Goal: Task Accomplishment & Management: Use online tool/utility

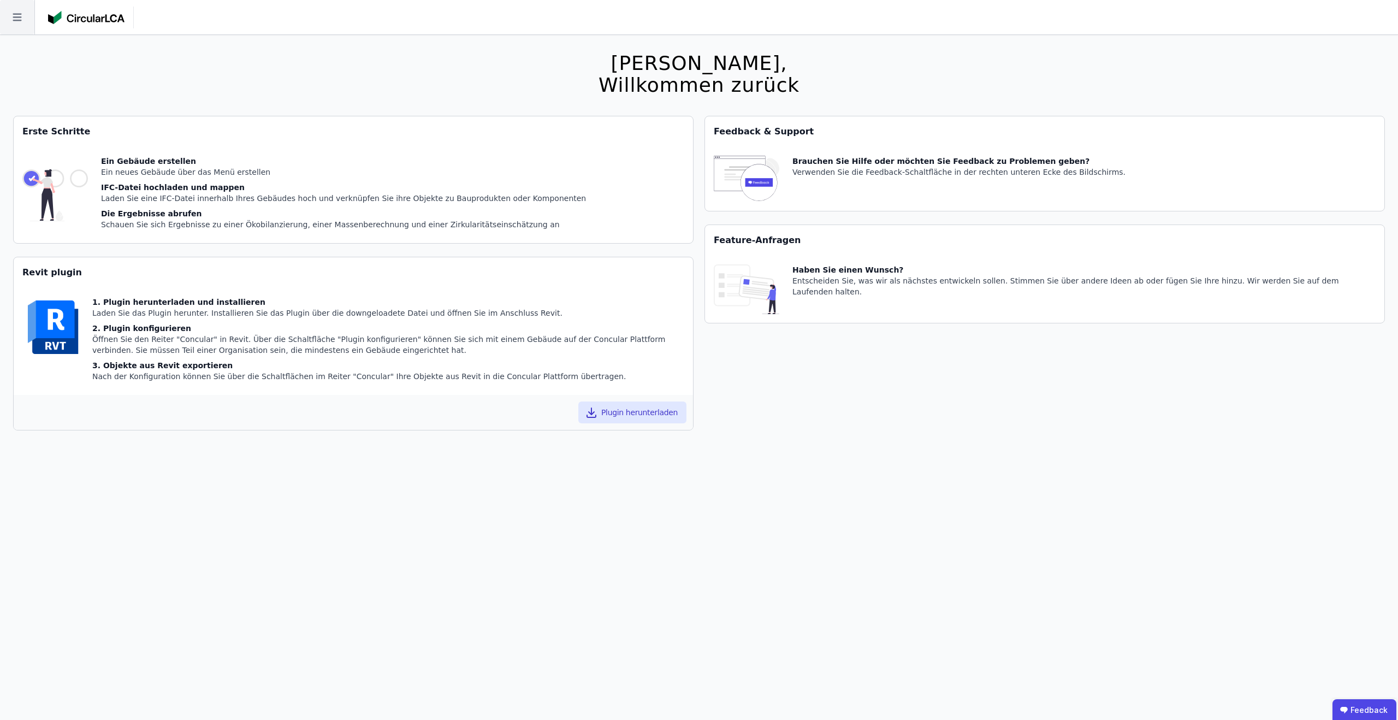
click at [16, 12] on icon at bounding box center [17, 17] width 34 height 34
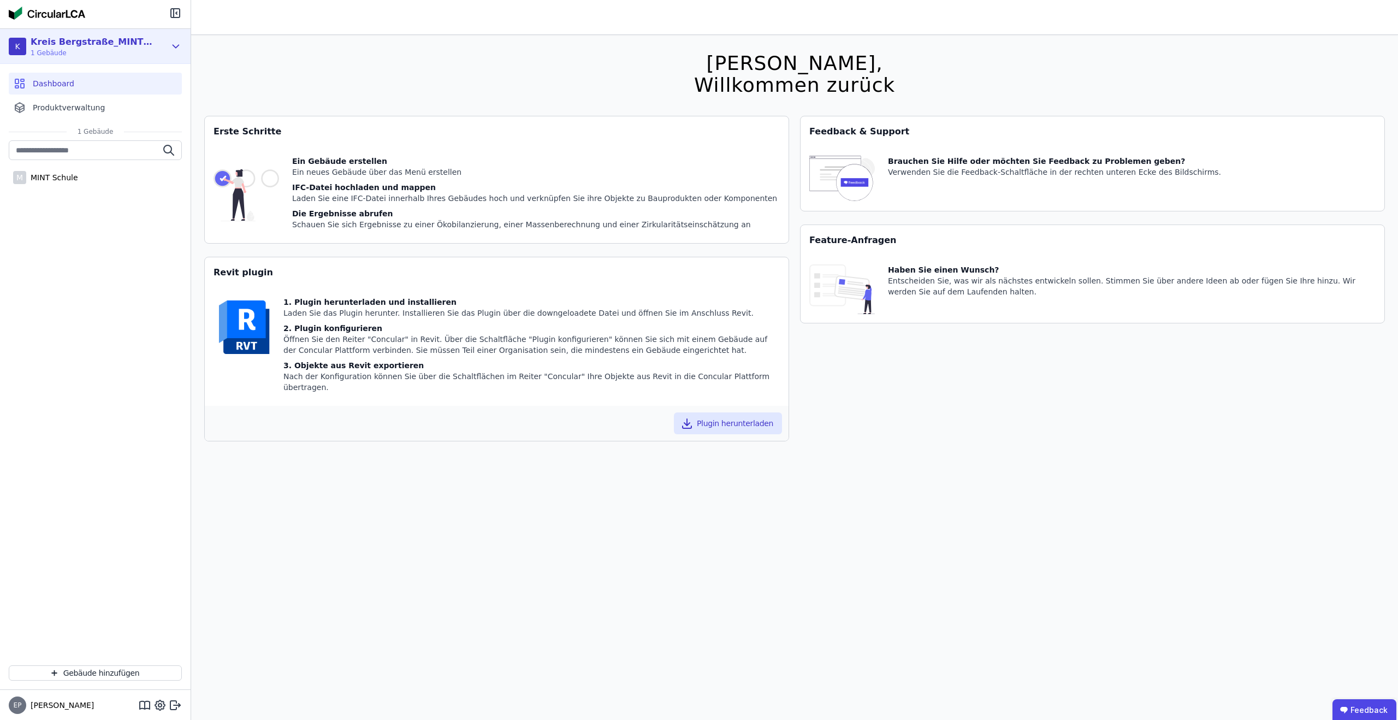
click at [109, 43] on div "Kreis Bergstraße_MINT_GRP" at bounding box center [94, 41] width 126 height 13
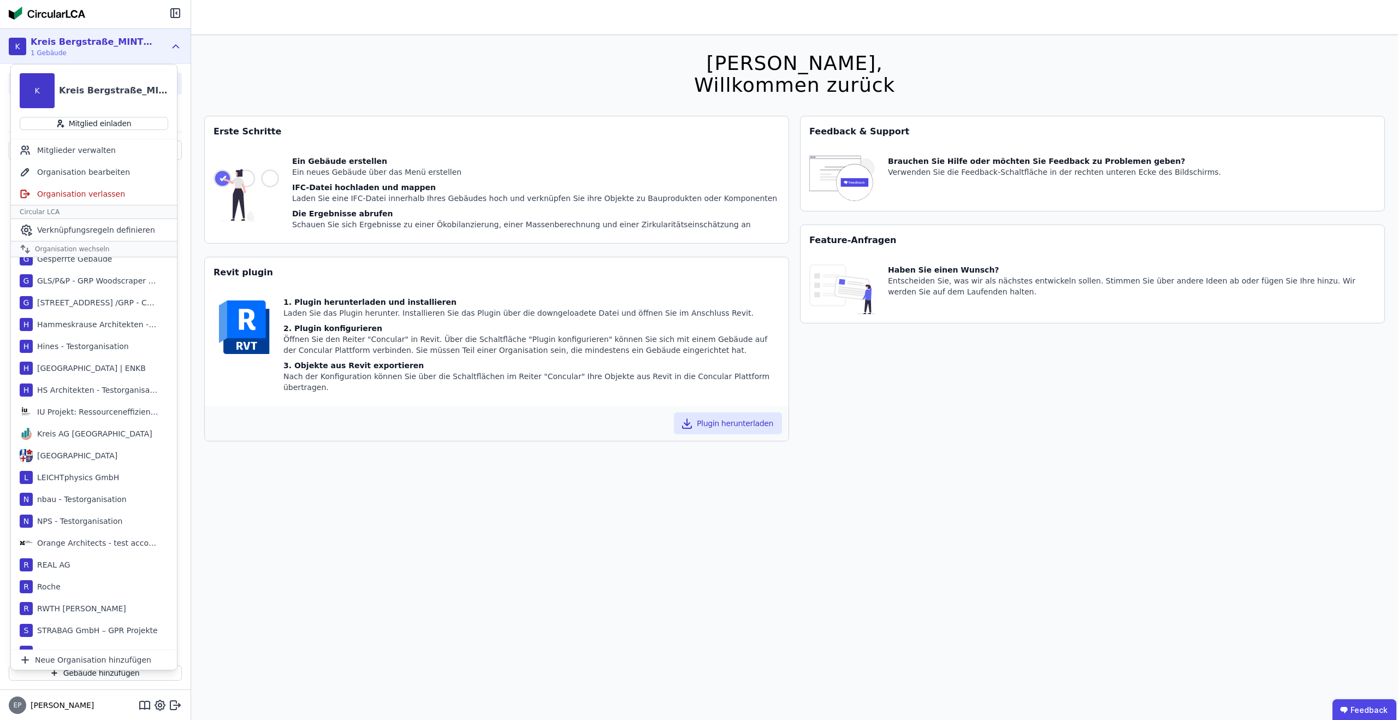
scroll to position [448, 0]
click at [75, 431] on div "Kreis AG [GEOGRAPHIC_DATA]" at bounding box center [93, 431] width 120 height 11
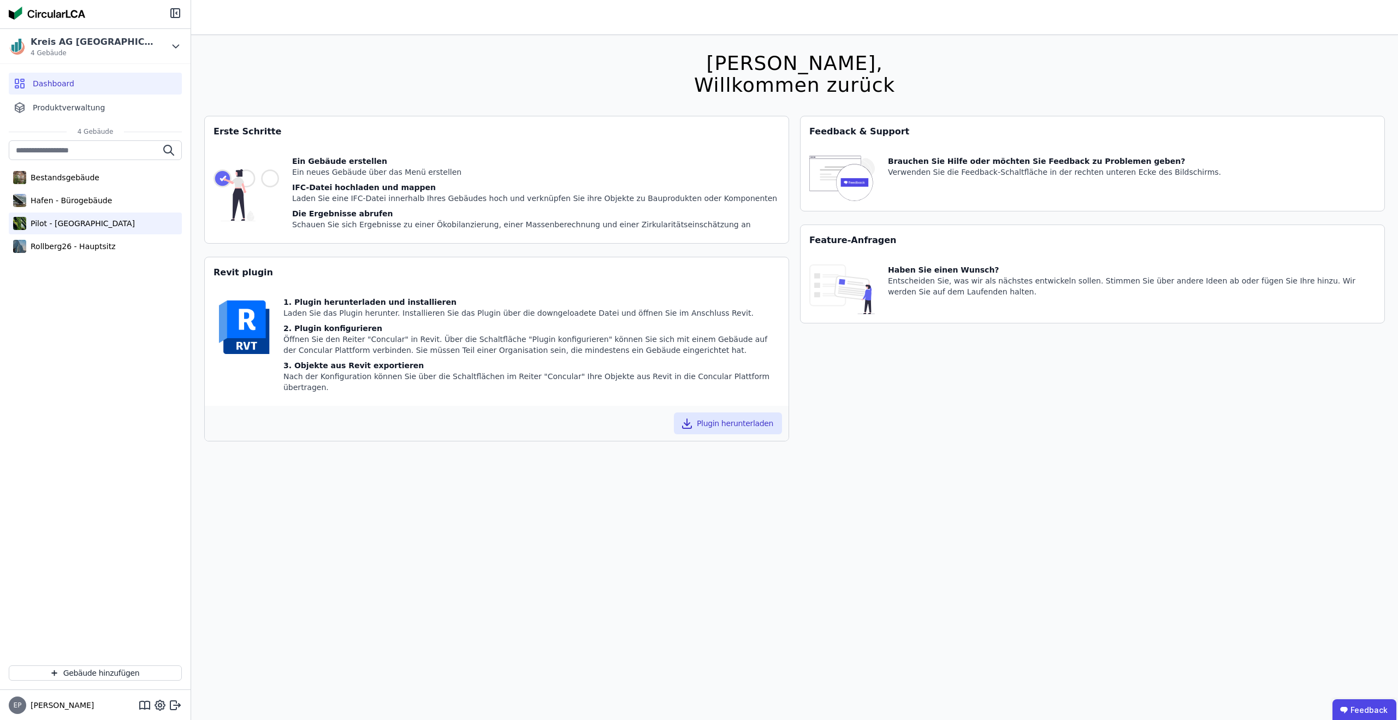
click at [67, 221] on div "Pilot - [GEOGRAPHIC_DATA]" at bounding box center [80, 223] width 109 height 11
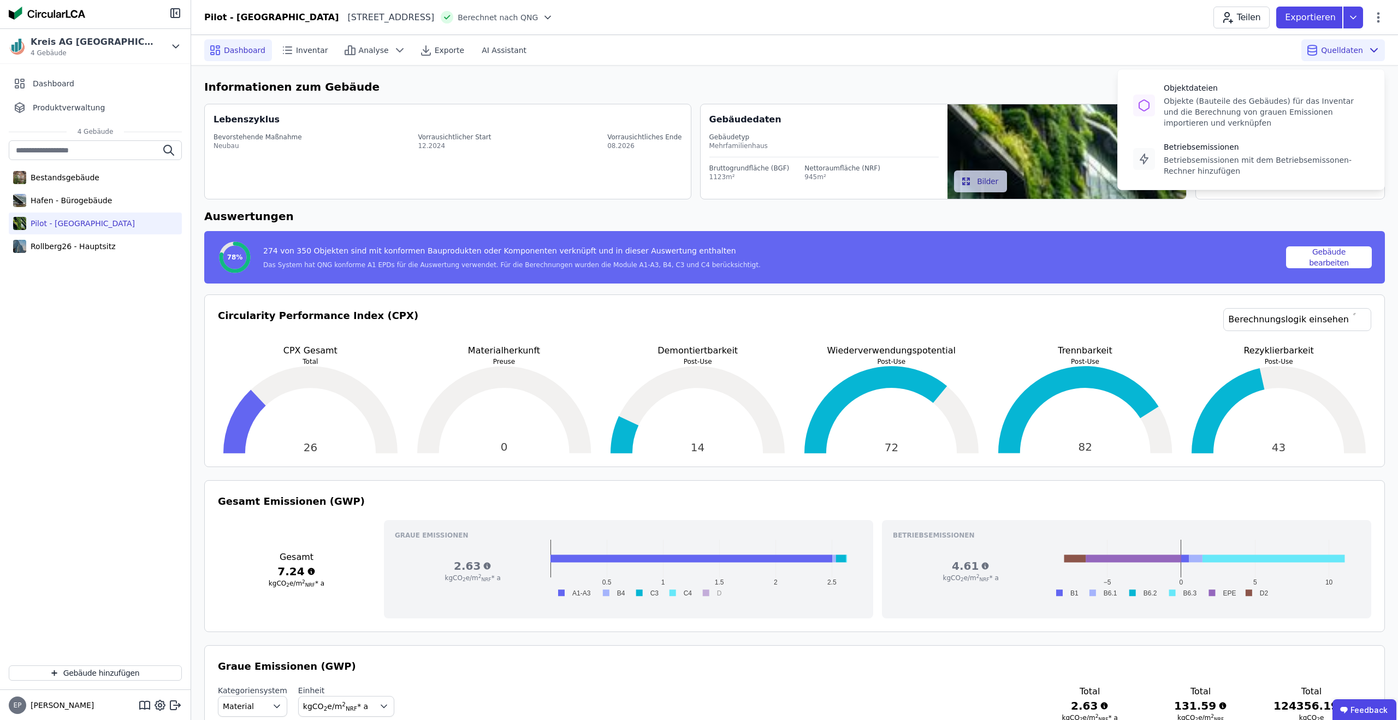
click at [1329, 48] on span "Quelldaten" at bounding box center [1342, 50] width 42 height 11
click at [1264, 98] on div "Objekte (Bauteile des Gebäudes) für das Inventar und die Berechnung von grauen …" at bounding box center [1266, 112] width 205 height 33
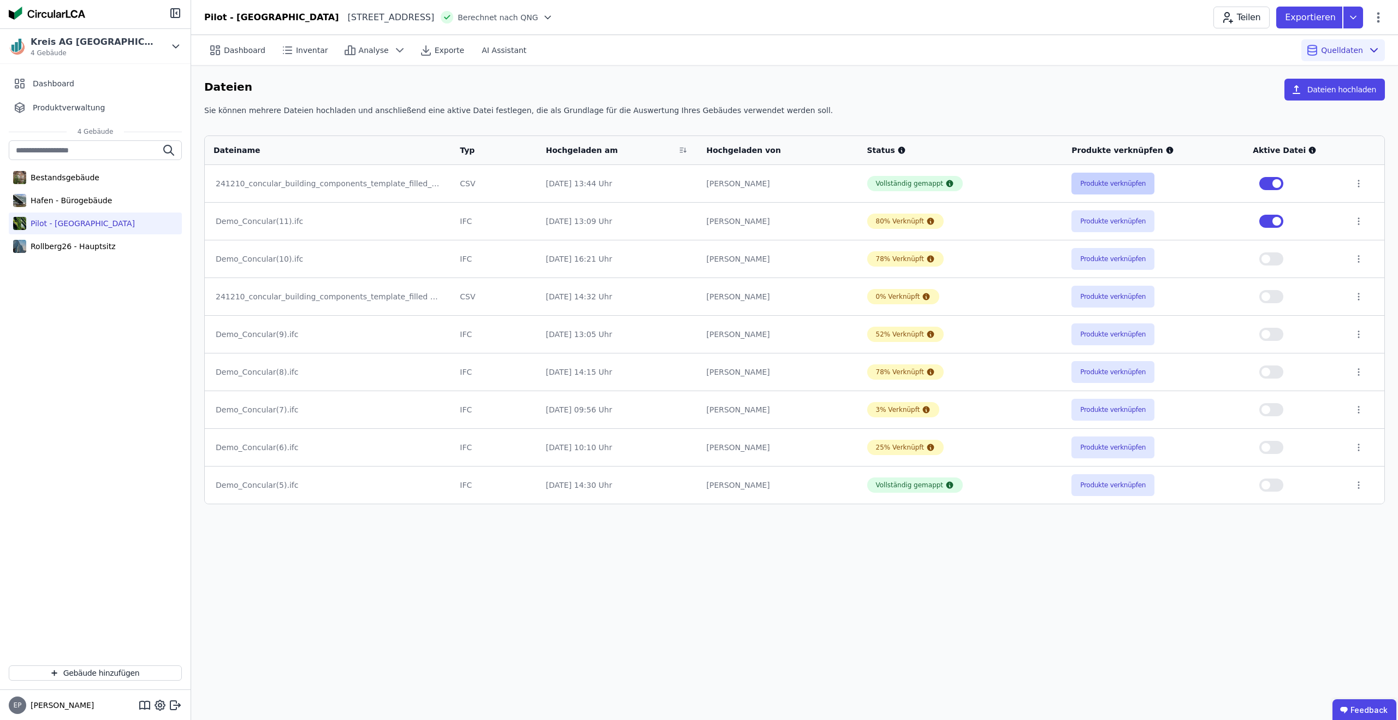
click at [1096, 179] on button "Produkte verknüpfen" at bounding box center [1112, 184] width 83 height 22
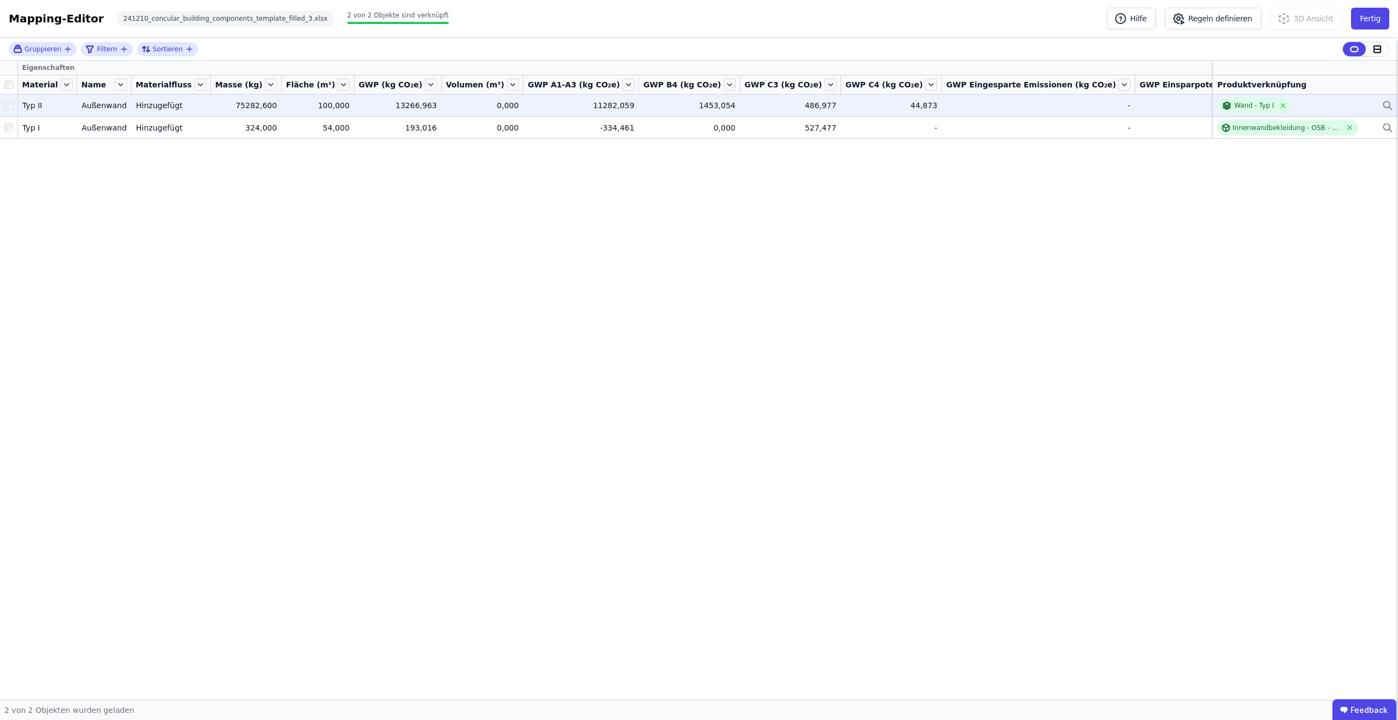
click at [1388, 102] on icon at bounding box center [1387, 105] width 11 height 13
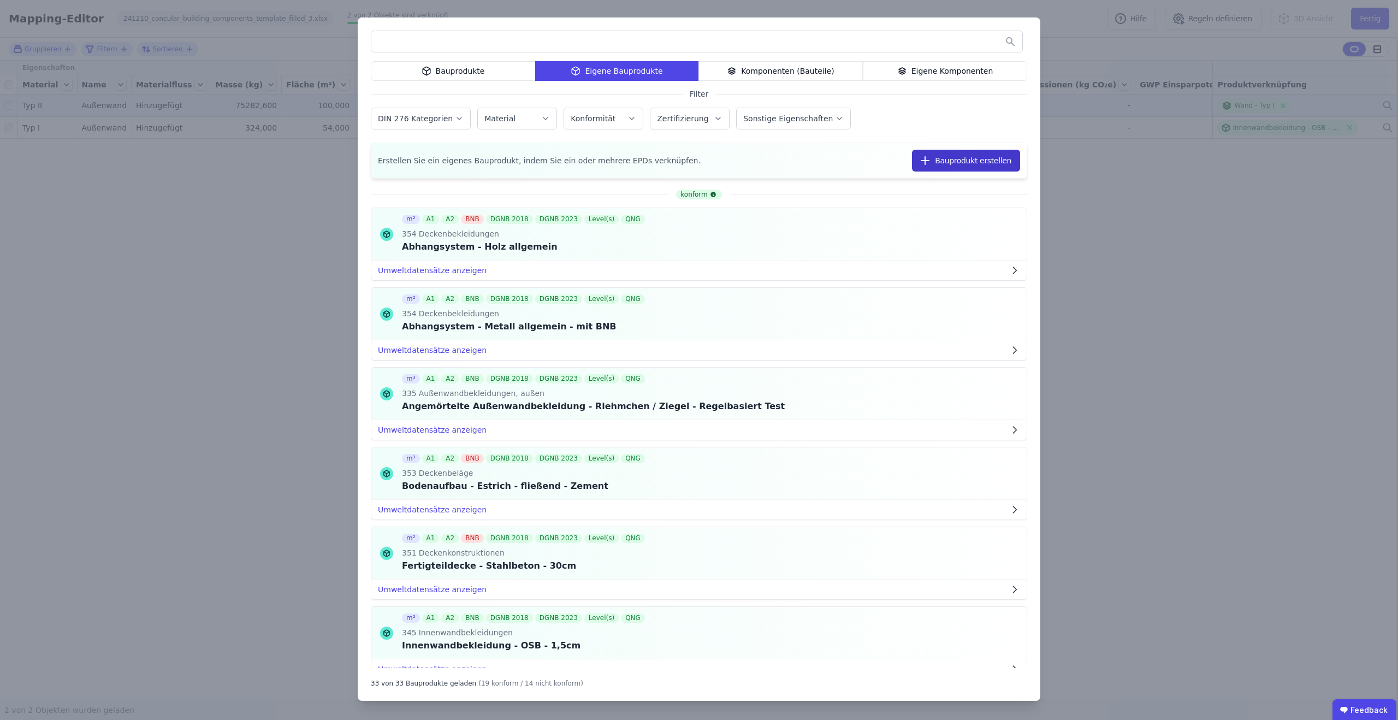
click at [945, 163] on button "Bauprodukt erstellen" at bounding box center [966, 161] width 108 height 22
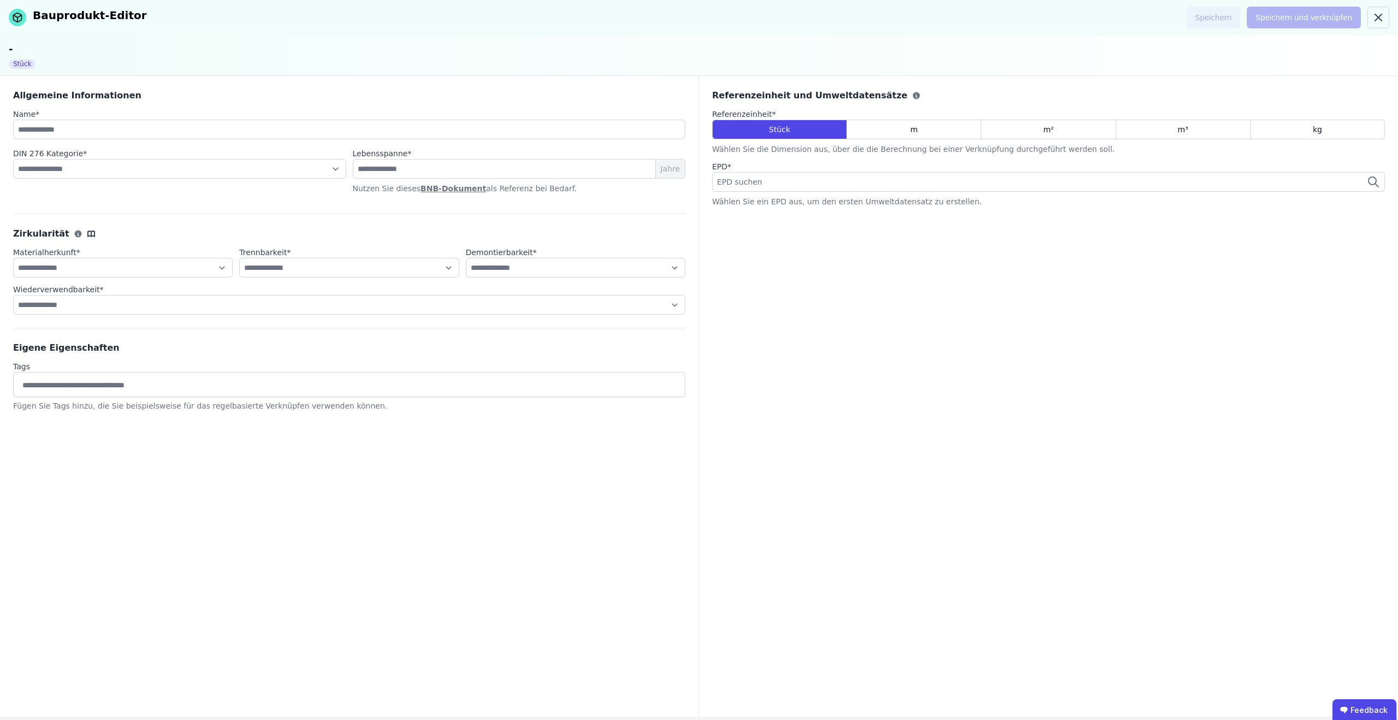
click at [760, 184] on span "EPD suchen" at bounding box center [741, 181] width 48 height 11
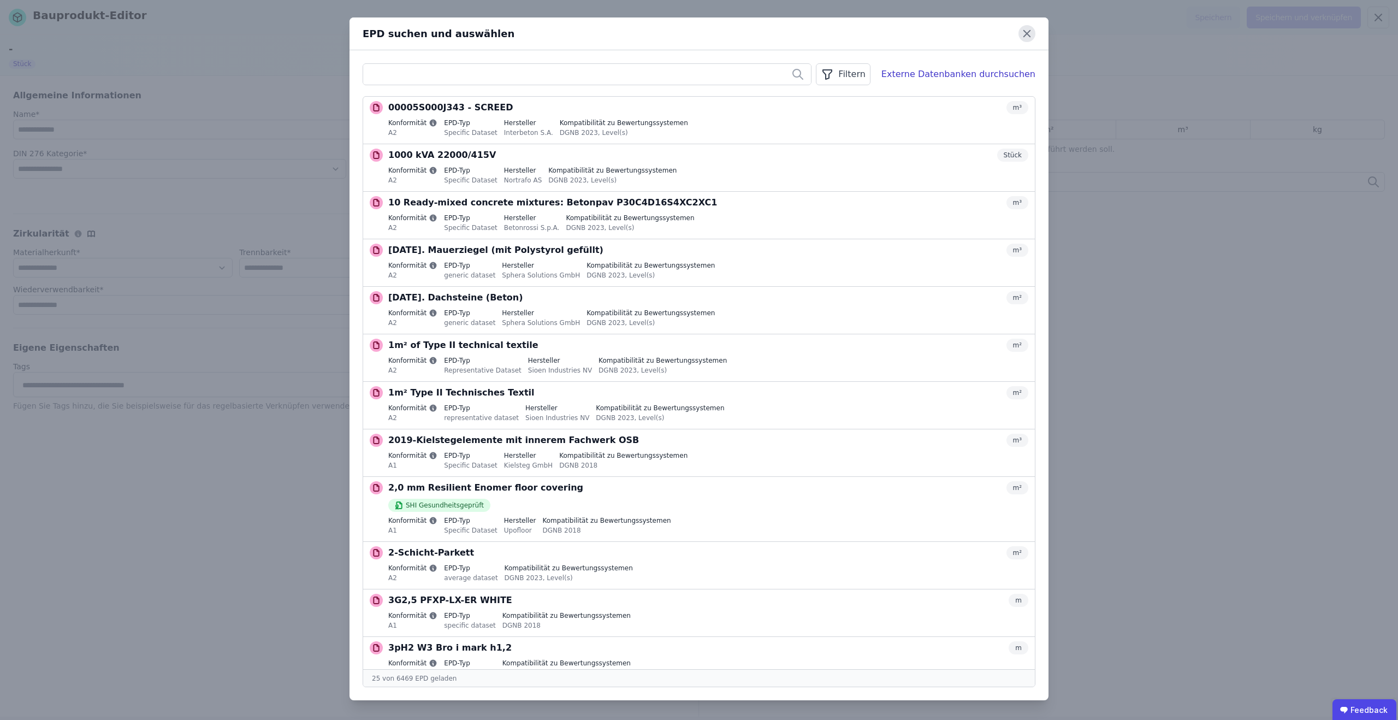
click at [1029, 34] on icon at bounding box center [1027, 33] width 17 height 17
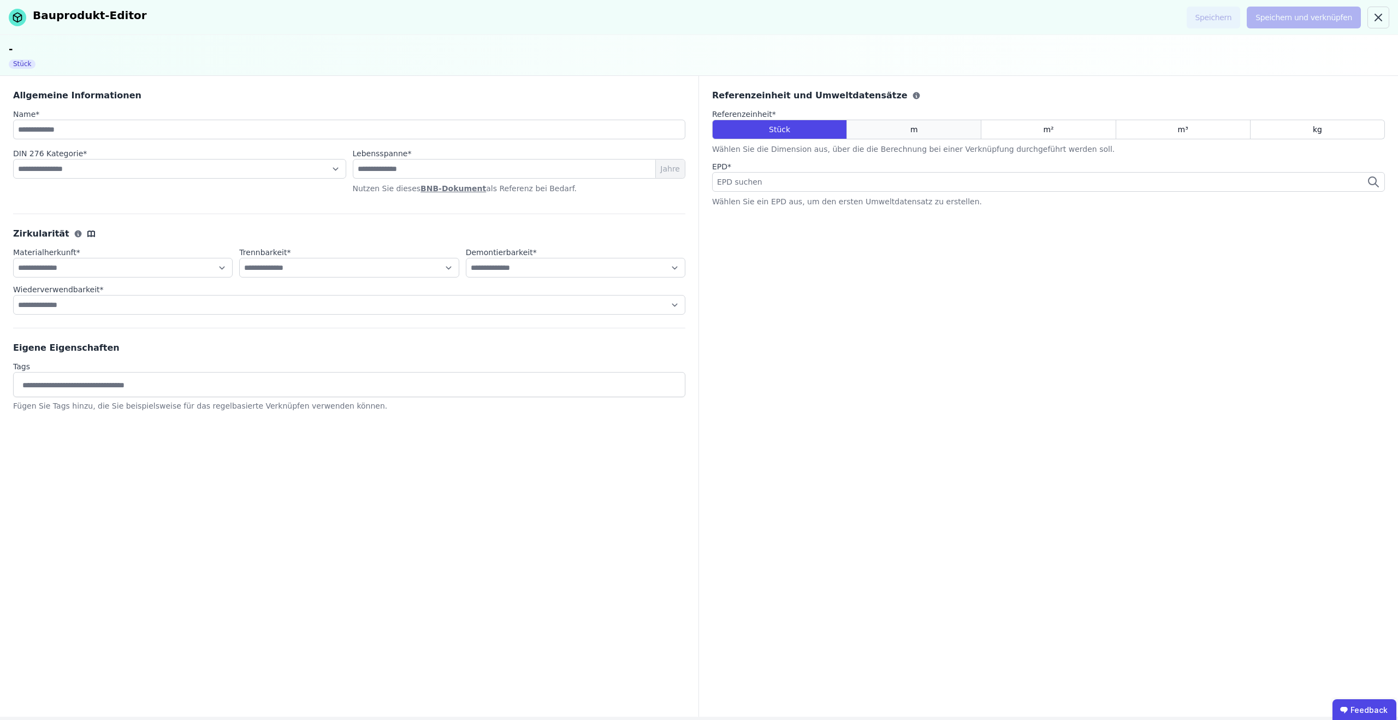
click at [929, 132] on div "m" at bounding box center [914, 130] width 134 height 20
click at [1043, 132] on div "m²" at bounding box center [1048, 130] width 134 height 20
click at [1378, 16] on icon at bounding box center [1378, 17] width 7 height 7
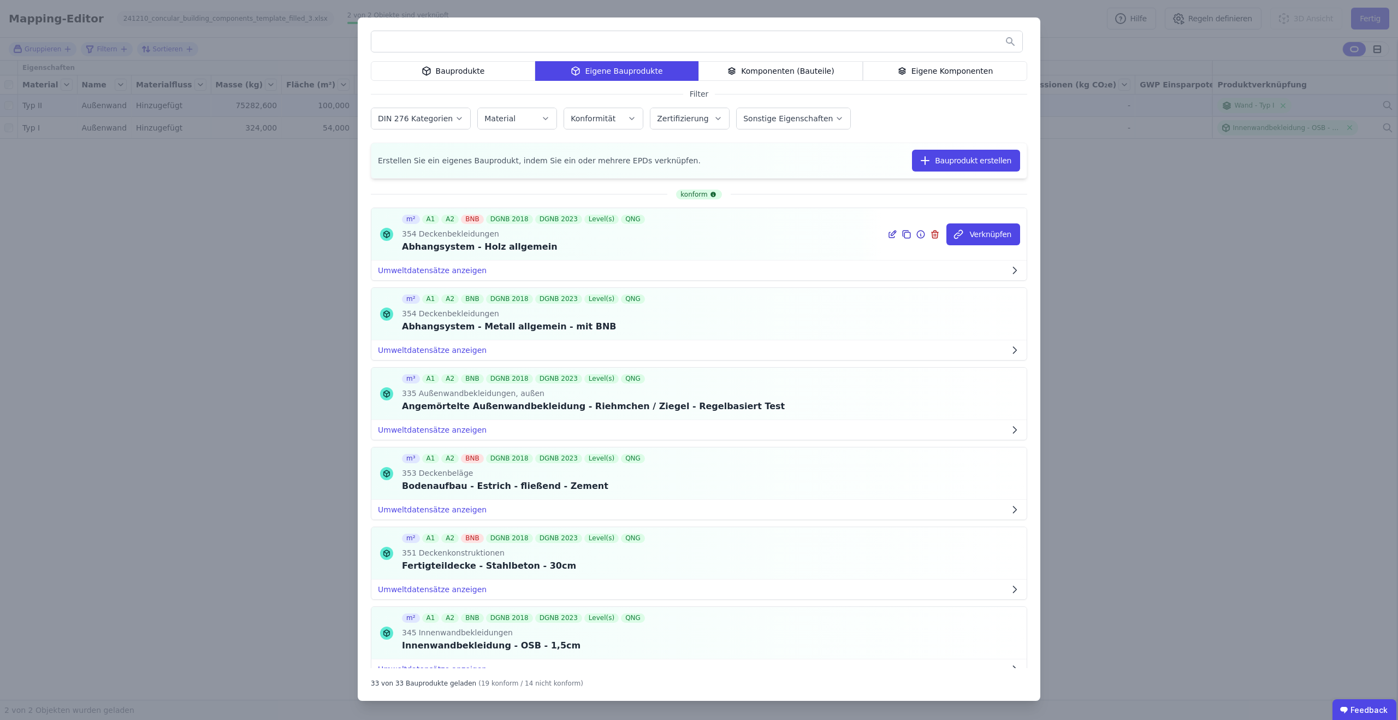
click at [895, 232] on icon at bounding box center [893, 232] width 5 height 5
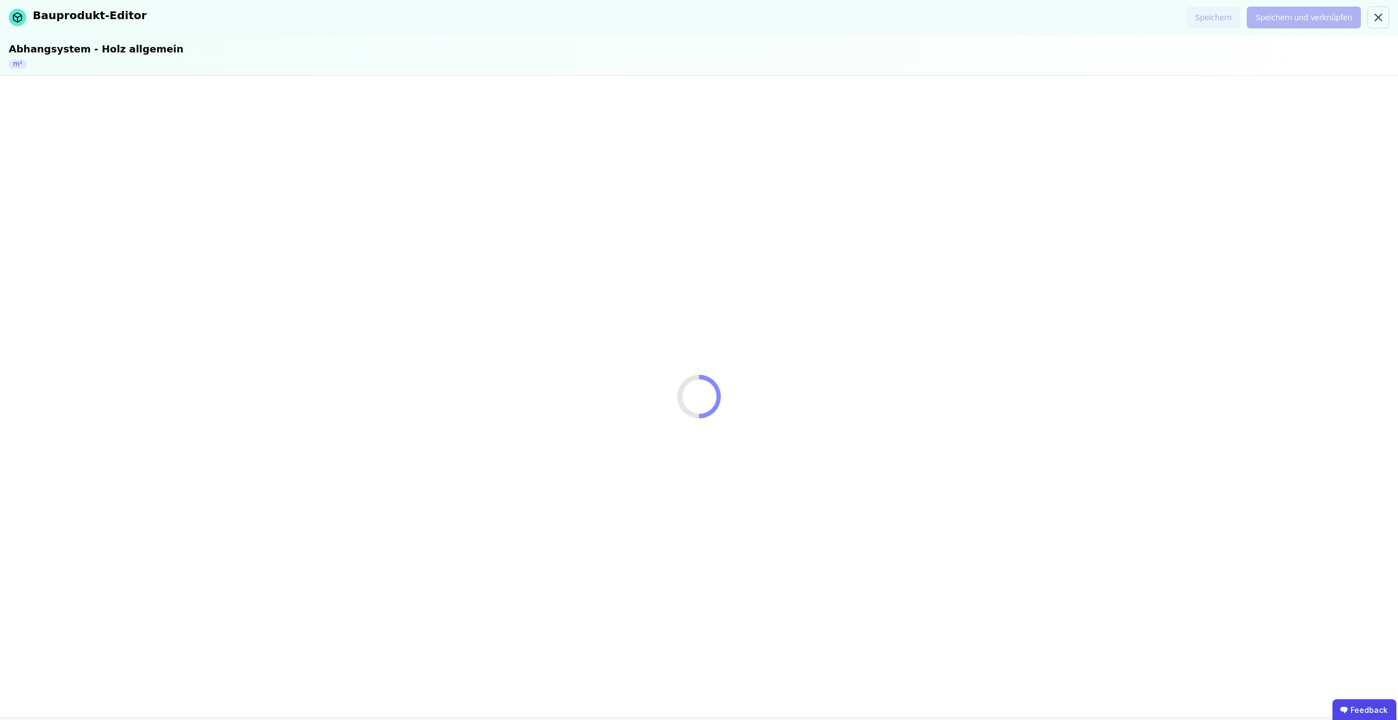
select select "**********"
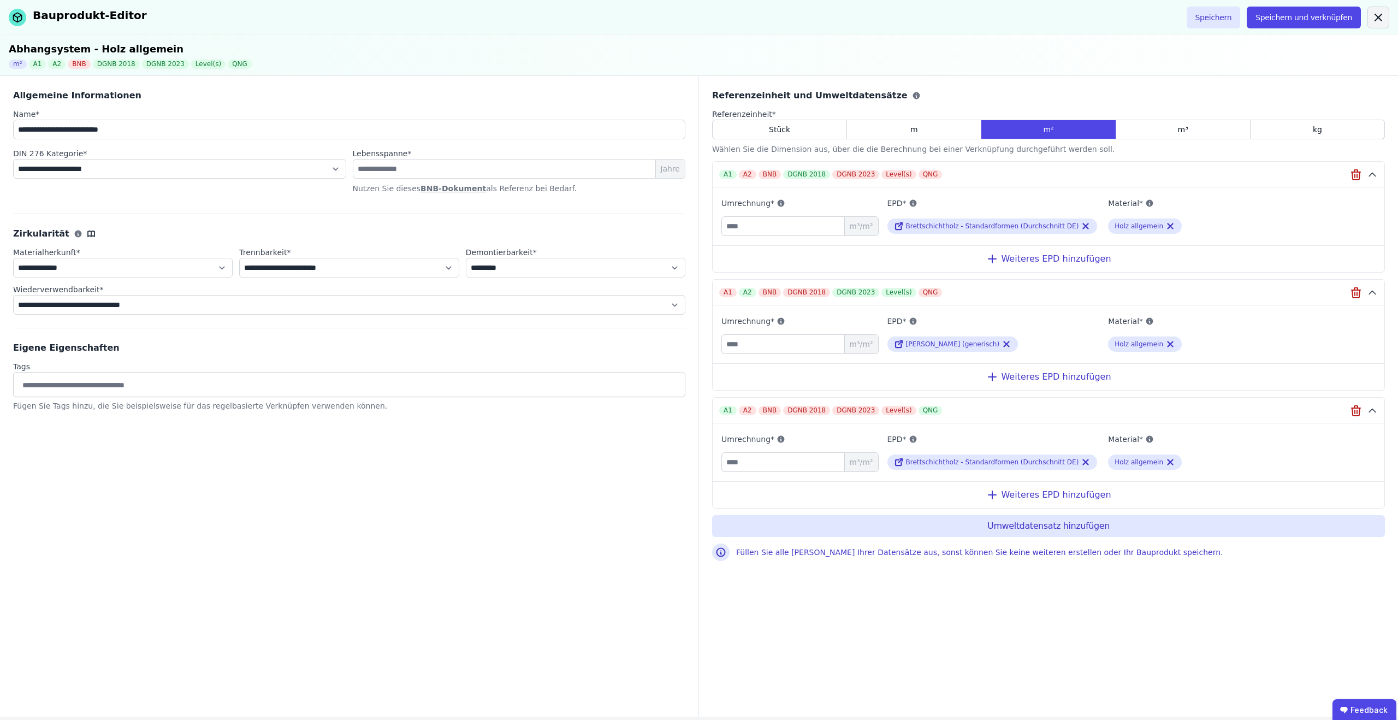
click at [1382, 15] on icon at bounding box center [1378, 17] width 13 height 13
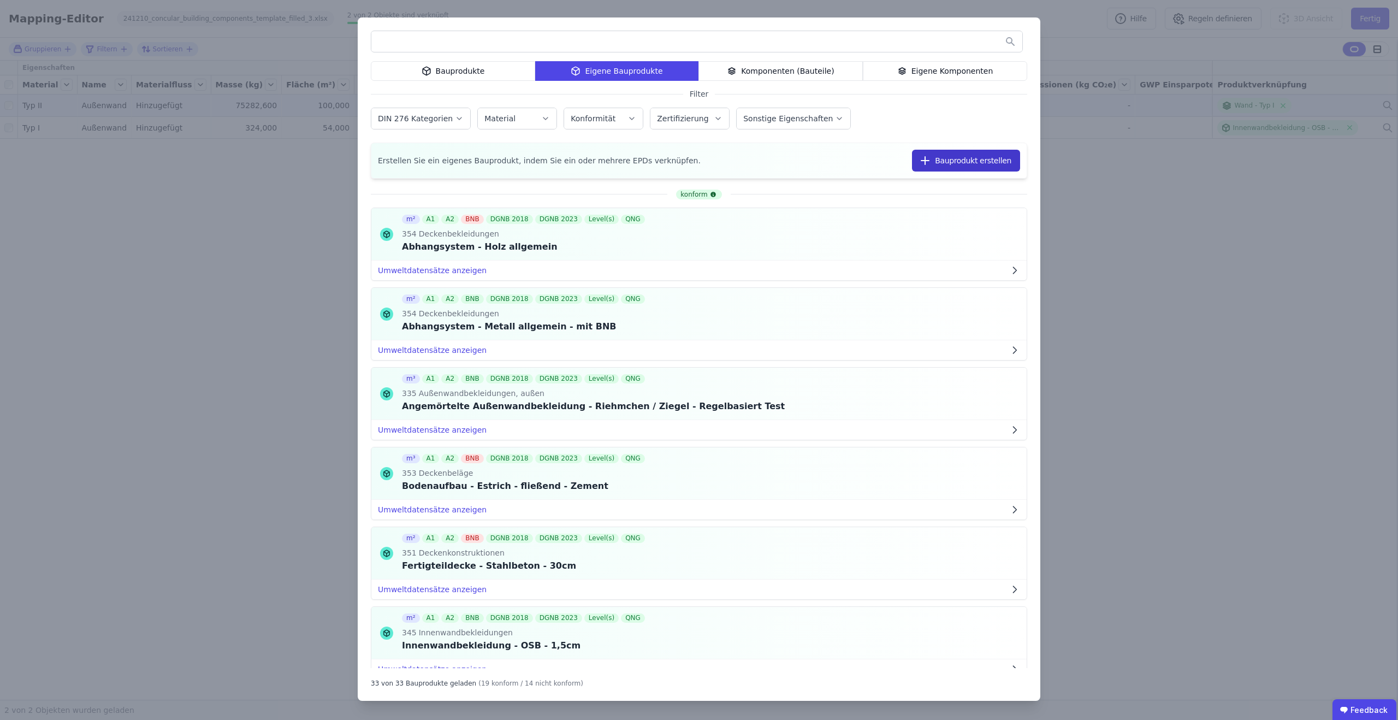
click at [942, 161] on button "Bauprodukt erstellen" at bounding box center [966, 161] width 108 height 22
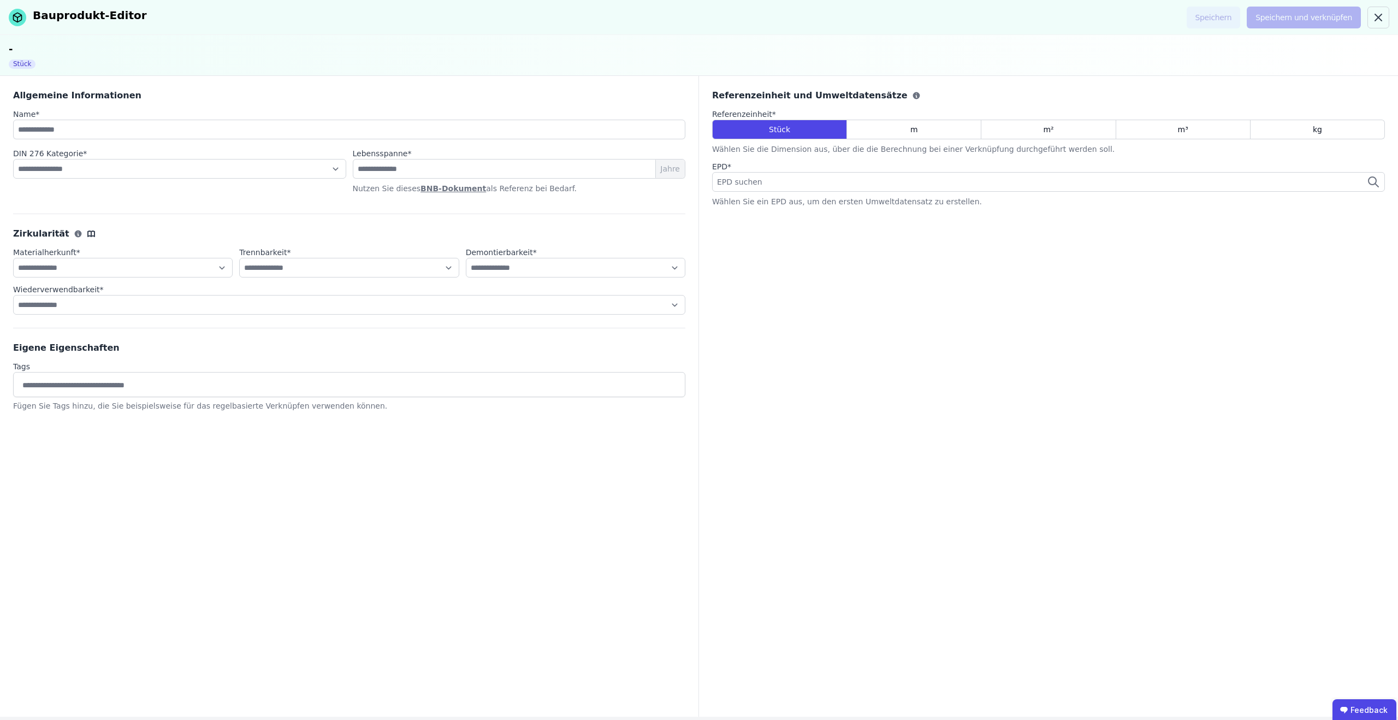
click at [782, 186] on div "EPD suchen" at bounding box center [1048, 182] width 673 height 20
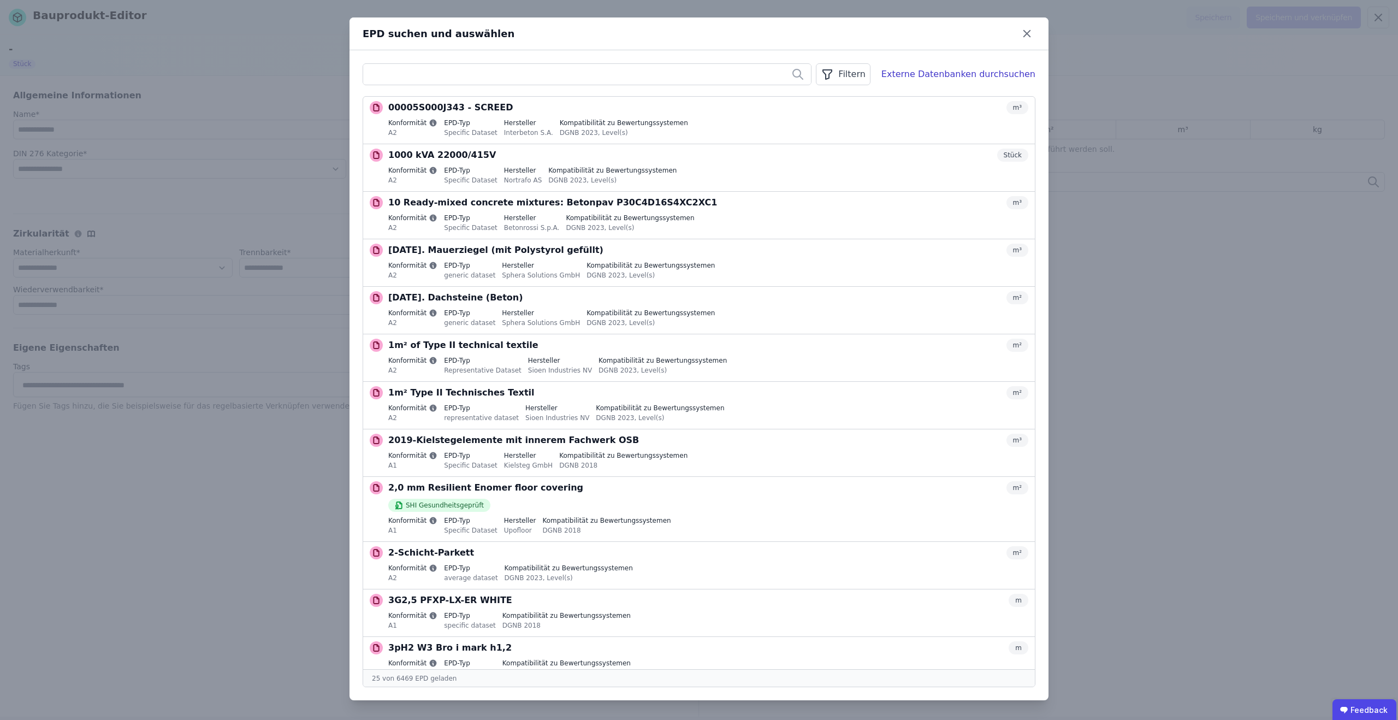
click at [475, 76] on input "text" at bounding box center [587, 74] width 448 height 20
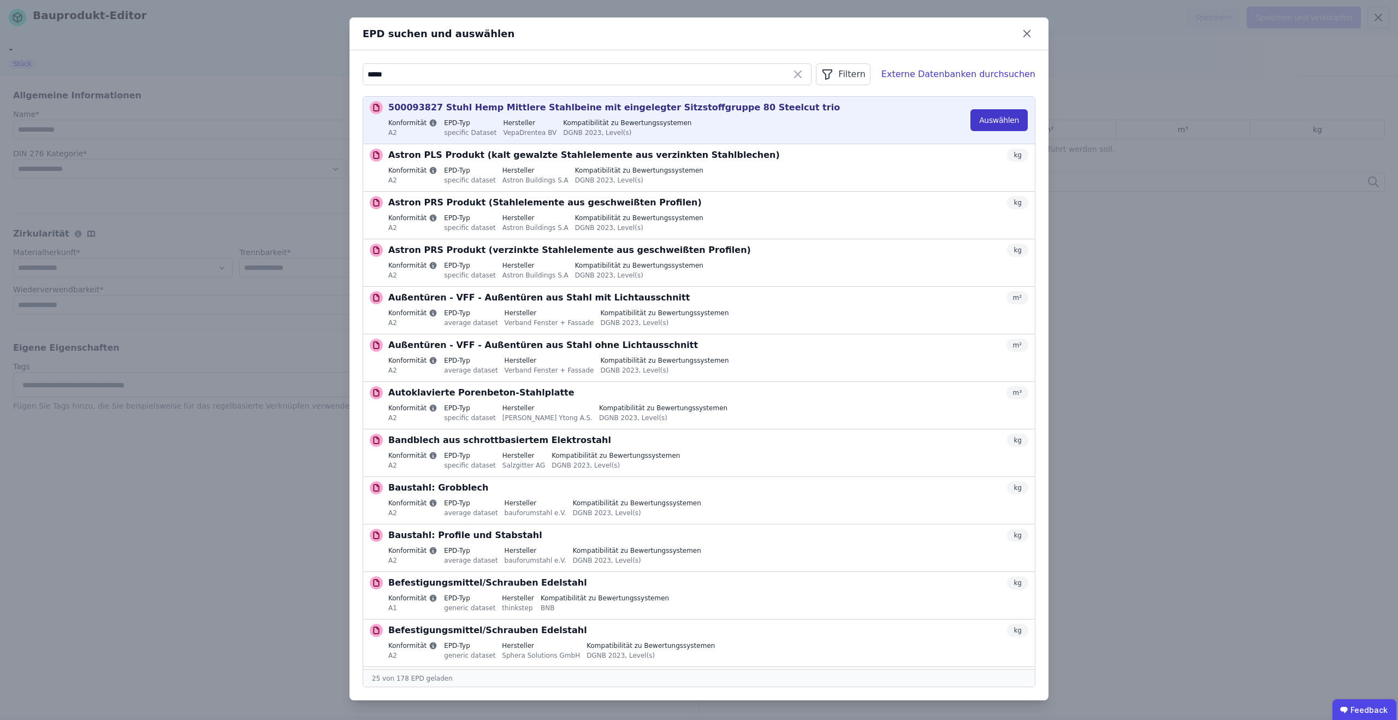
type input "*****"
click at [999, 120] on button "Auswählen" at bounding box center [998, 120] width 57 height 22
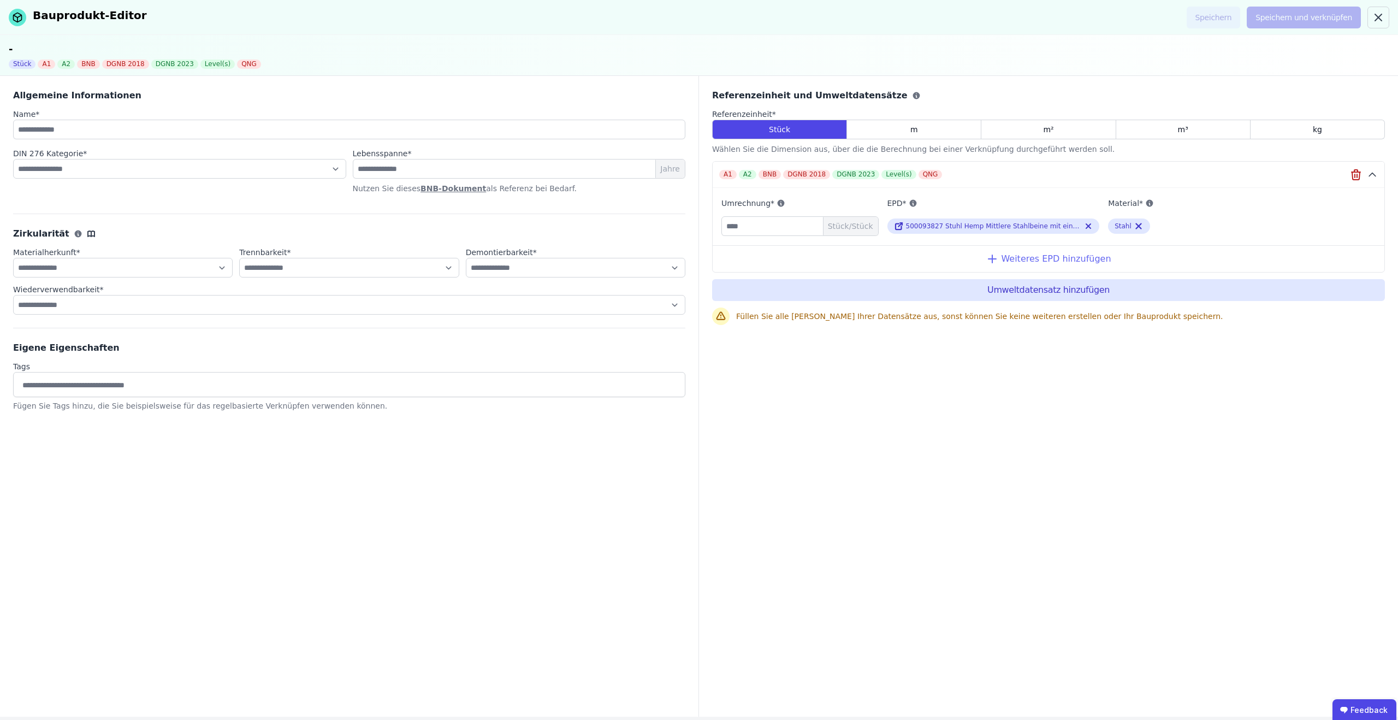
click at [895, 264] on div "Weiteres EPD hinzufügen" at bounding box center [1049, 258] width 672 height 27
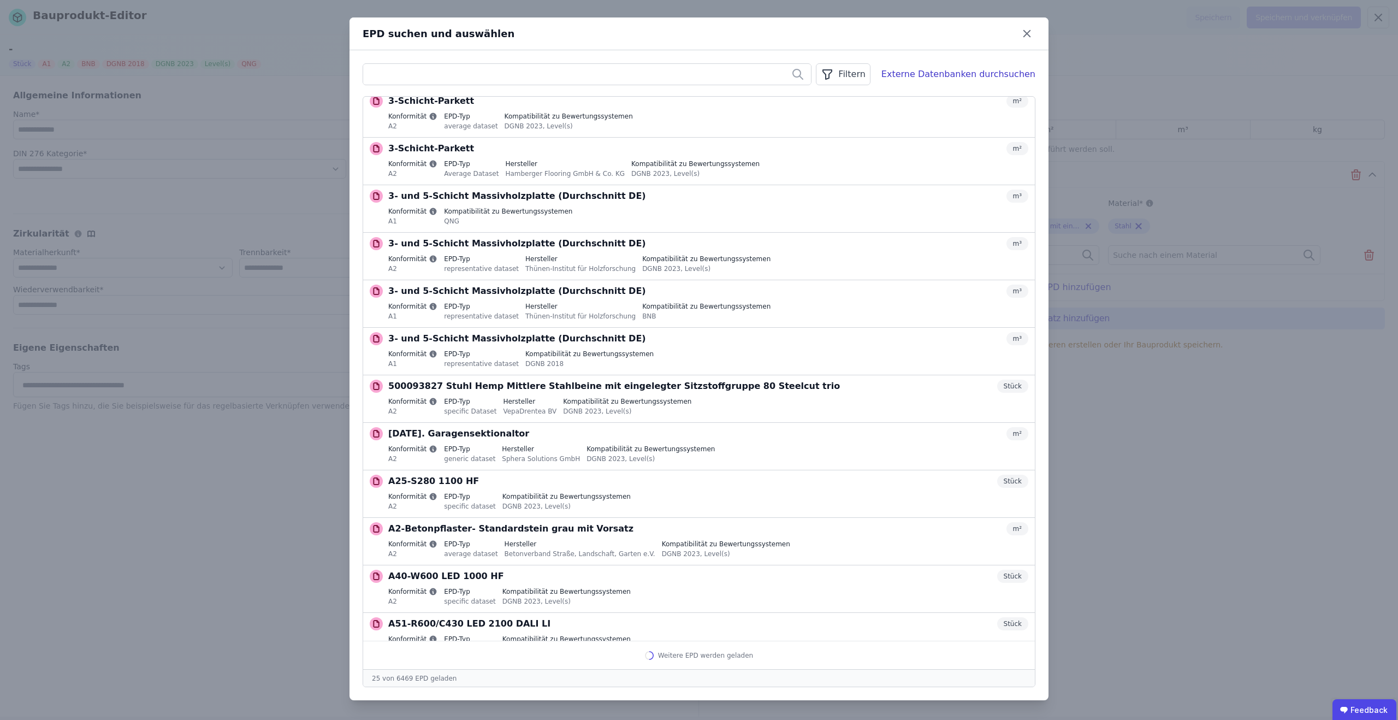
scroll to position [646, 0]
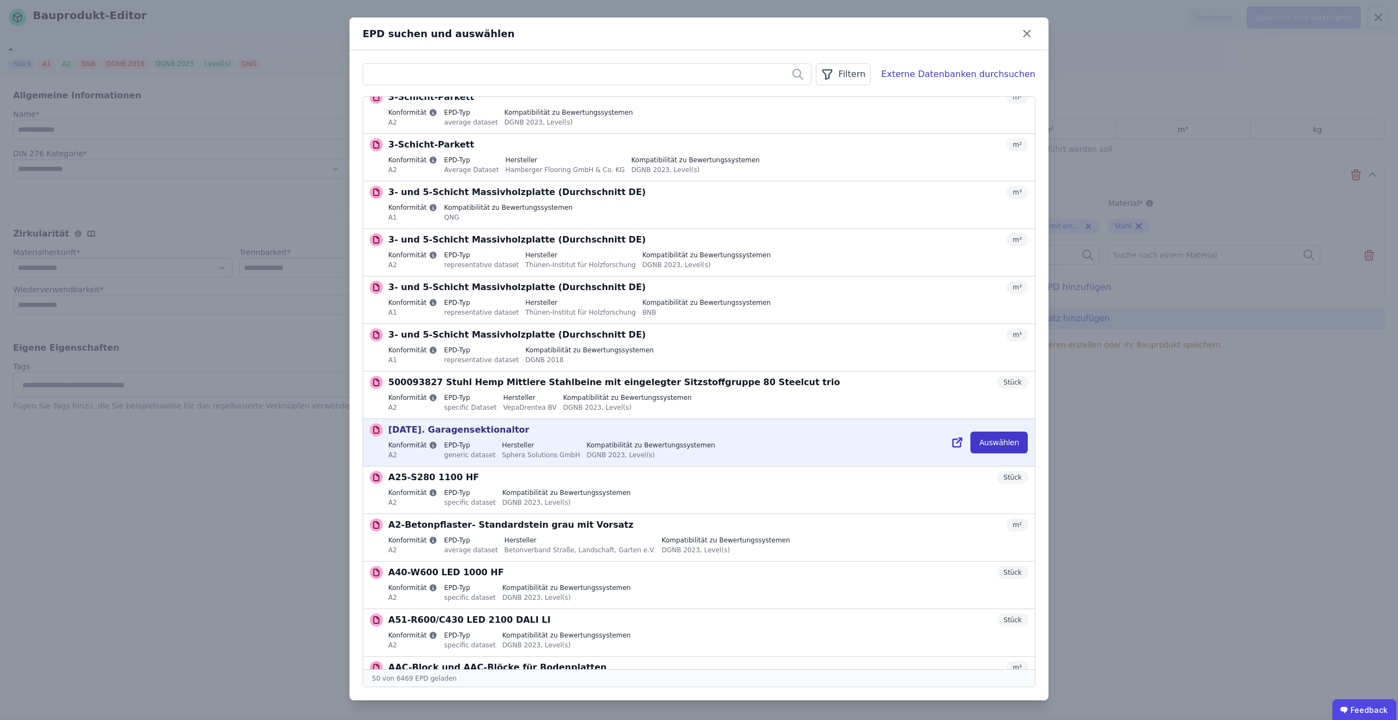
click at [996, 437] on button "Auswählen" at bounding box center [998, 442] width 57 height 22
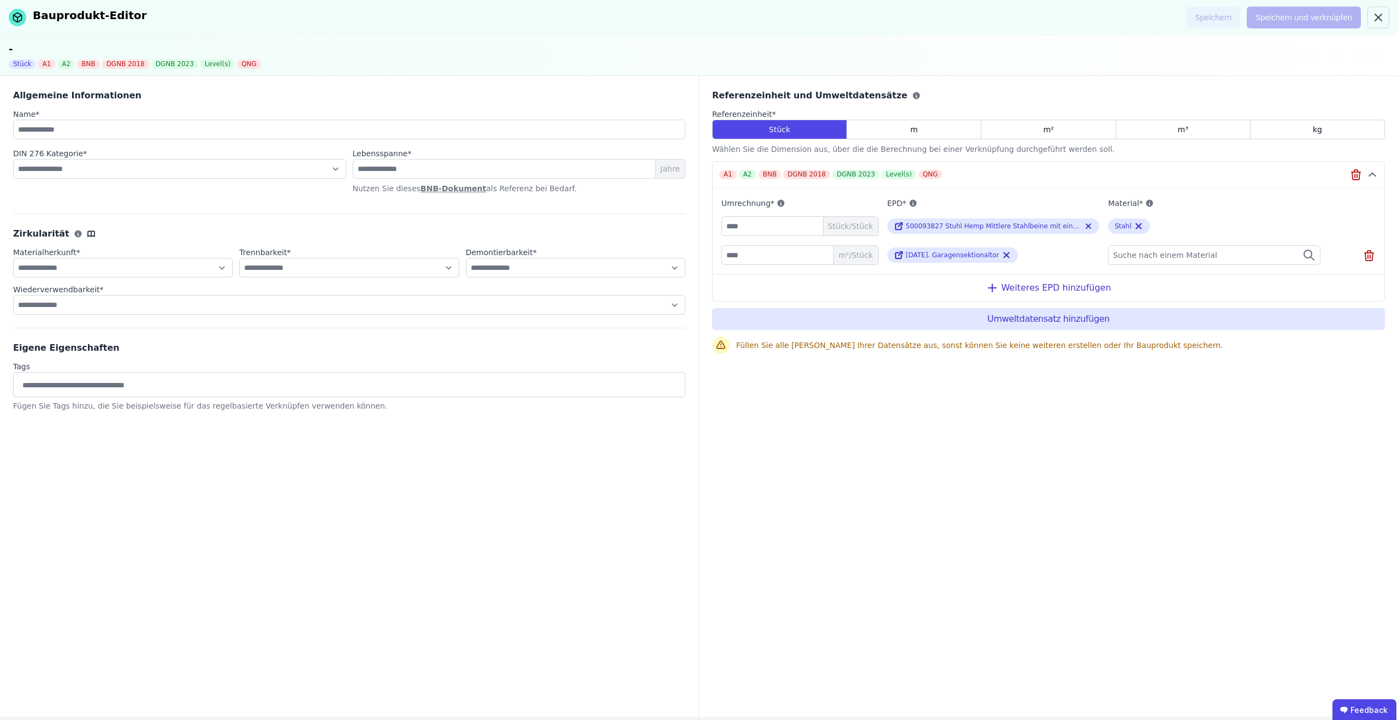
click at [1141, 256] on span "Suche nach einem Material" at bounding box center [1166, 255] width 106 height 11
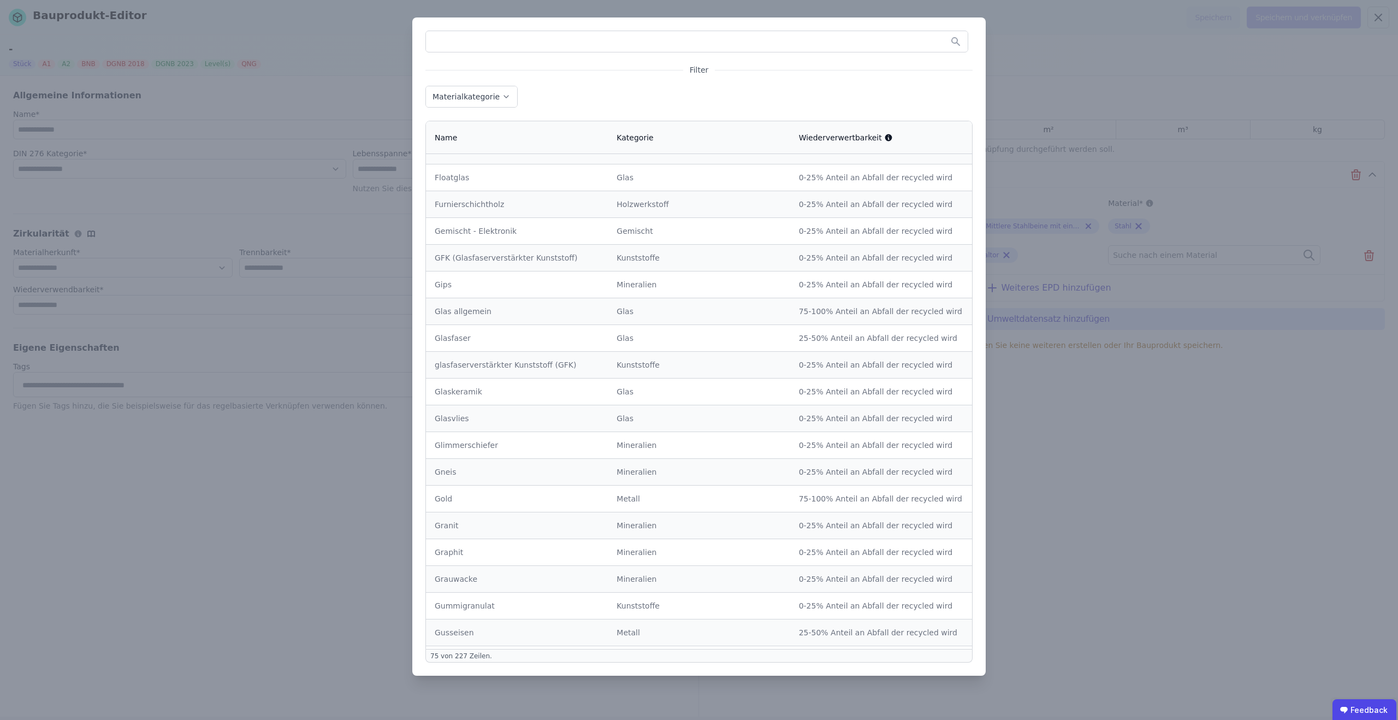
scroll to position [1430, 0]
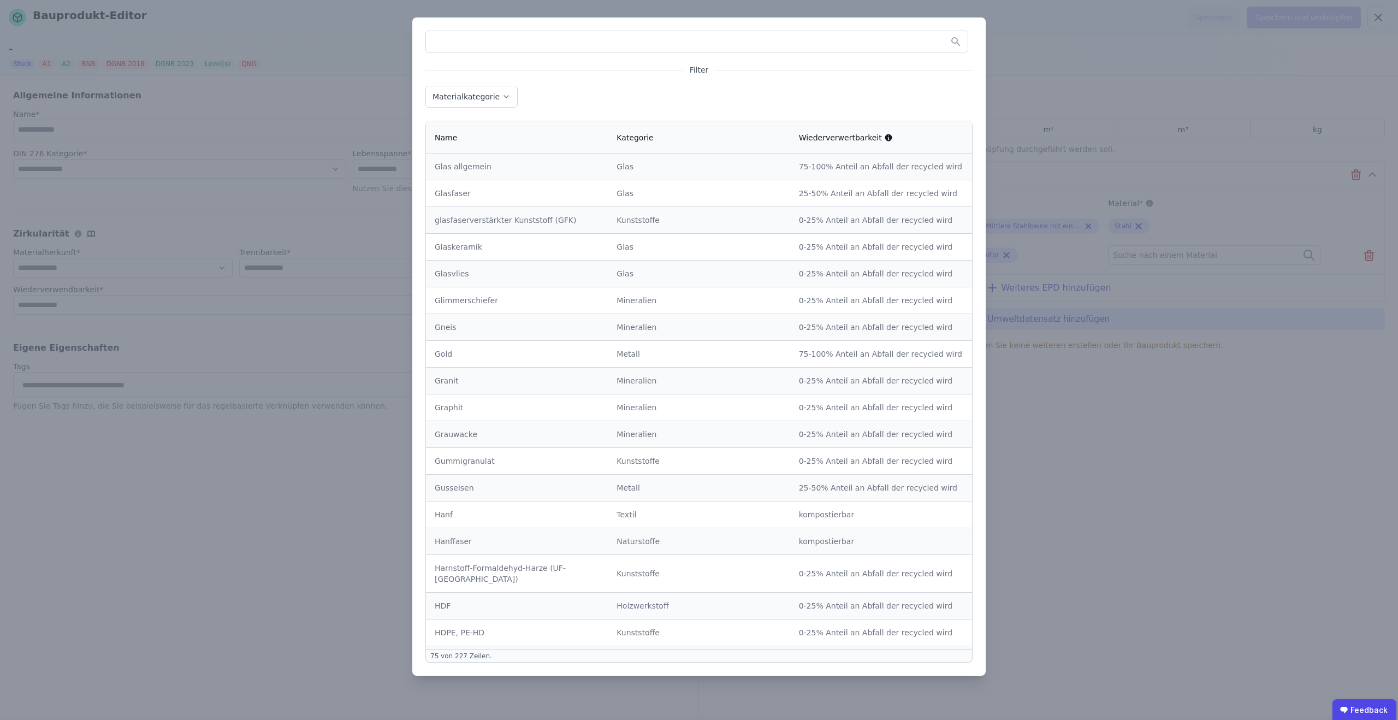
click at [1117, 453] on div "Filter Materialkategorie Name Kategorie Wiederverwertbarkeit Acrylnitril-Butadi…" at bounding box center [699, 360] width 1398 height 720
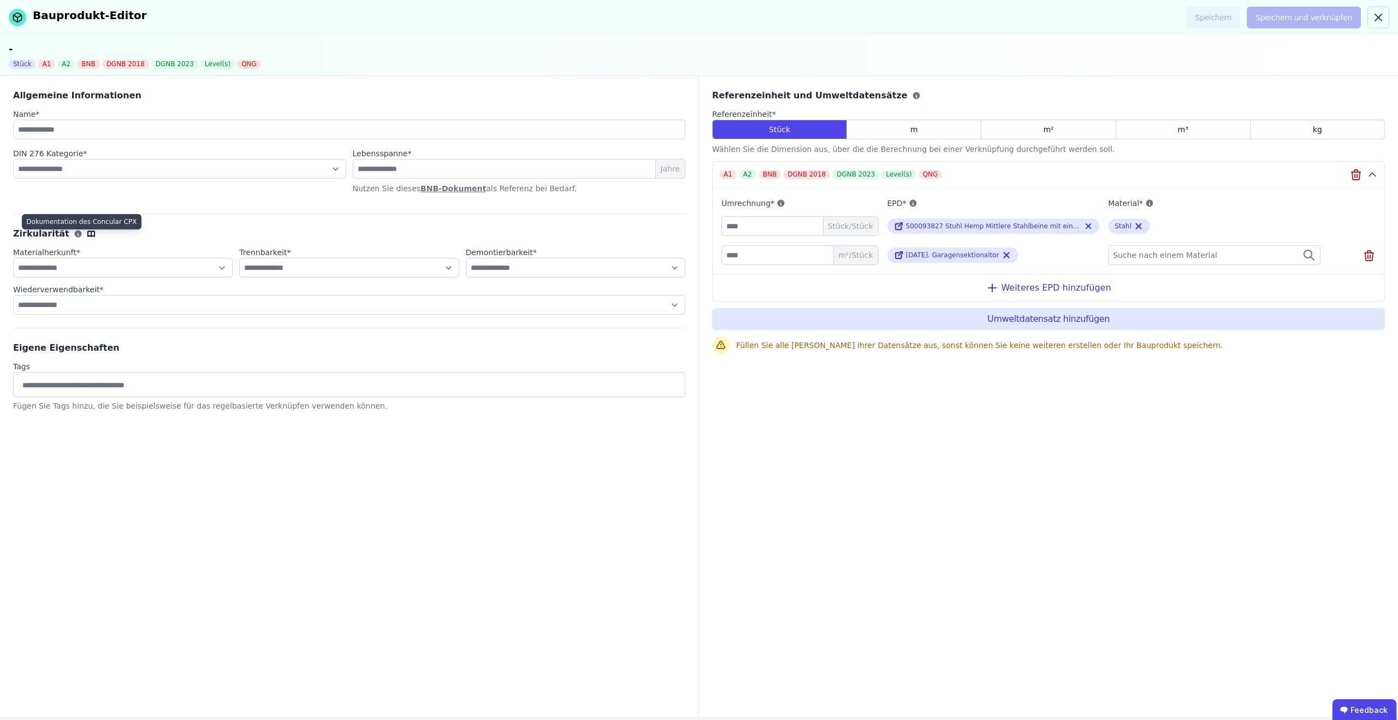
click at [87, 234] on icon at bounding box center [91, 233] width 9 height 9
click at [74, 233] on icon at bounding box center [78, 233] width 9 height 9
click at [336, 226] on div "**********" at bounding box center [349, 271] width 672 height 114
click at [74, 233] on icon at bounding box center [77, 233] width 7 height 7
click at [305, 227] on div "Zirkularität" at bounding box center [349, 233] width 672 height 13
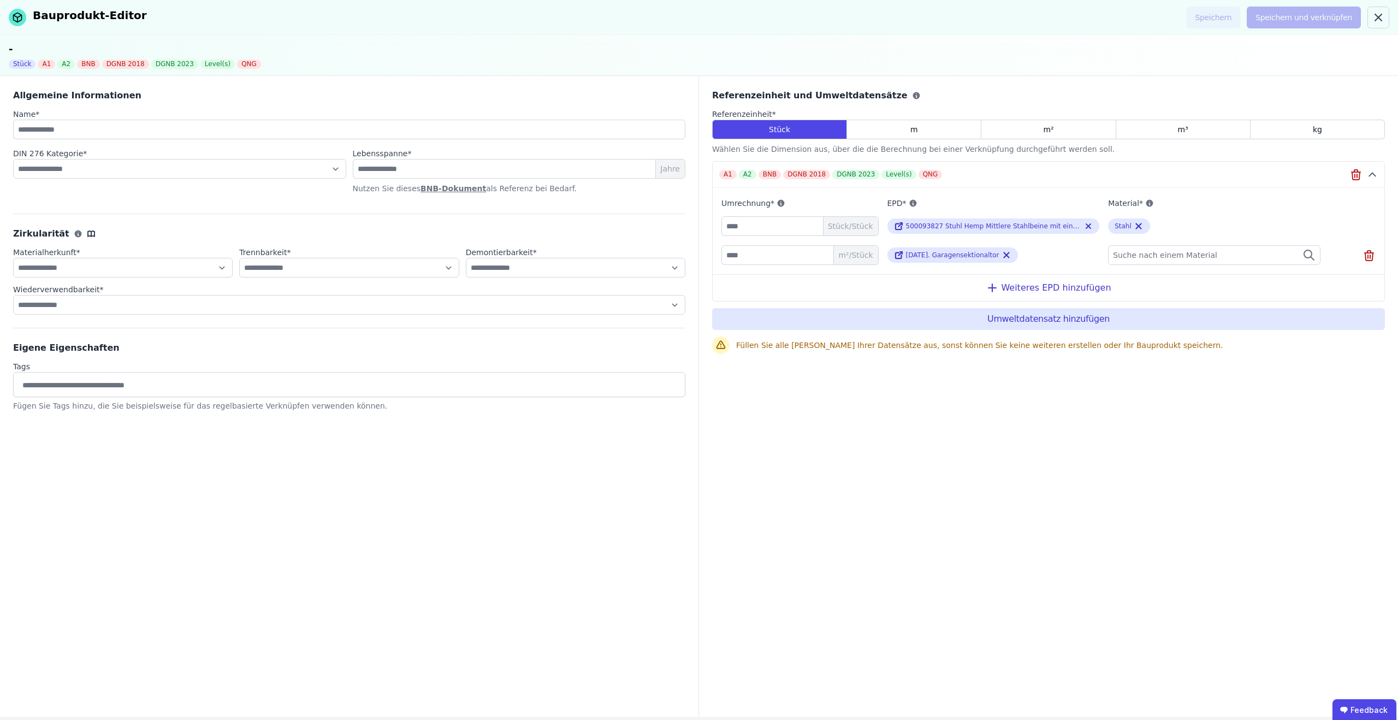
click at [912, 95] on icon at bounding box center [916, 95] width 9 height 9
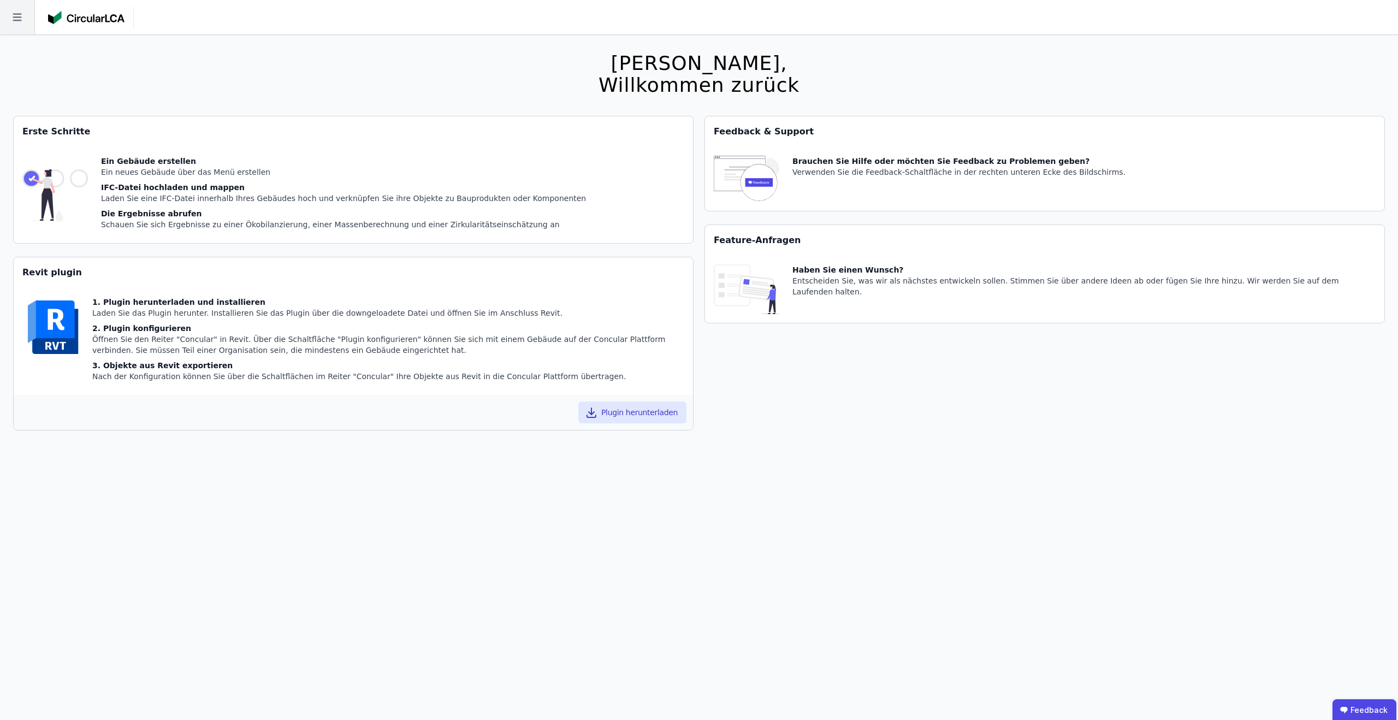
click at [17, 15] on icon at bounding box center [17, 17] width 34 height 34
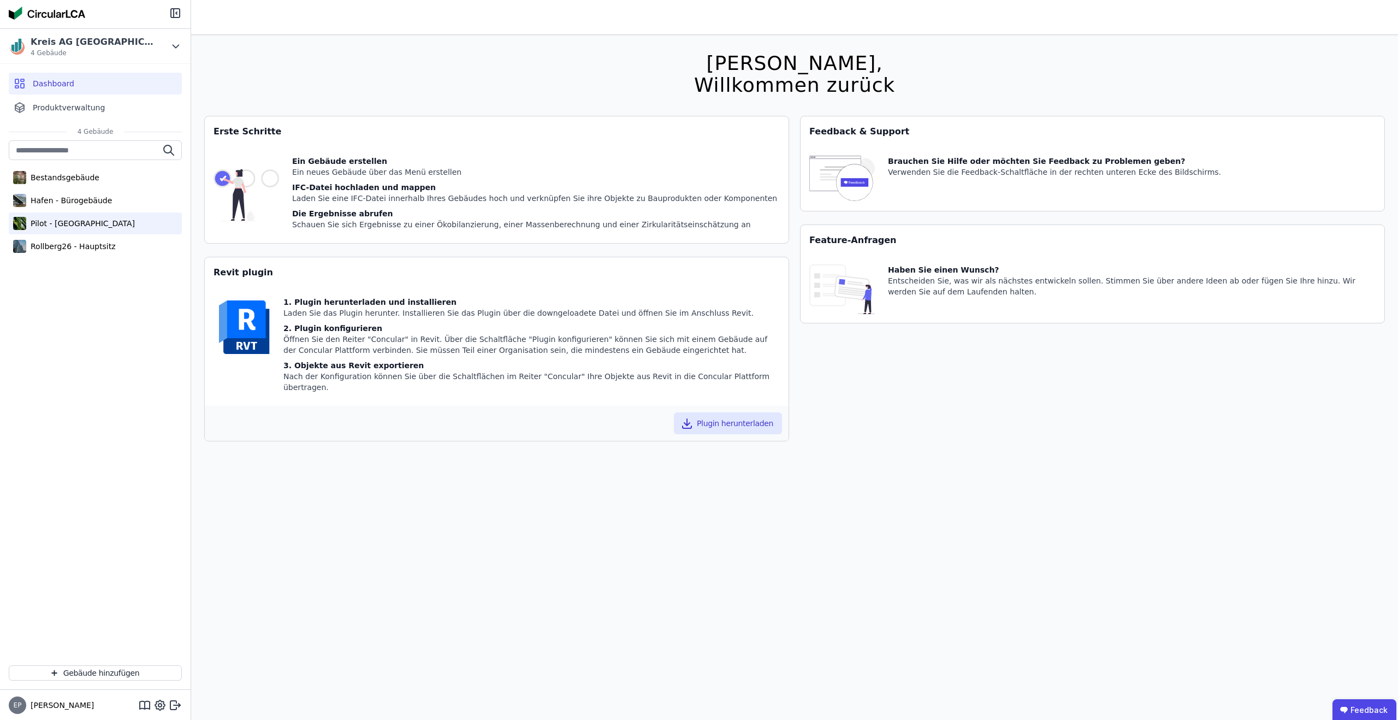
click at [78, 221] on div "Pilot - [GEOGRAPHIC_DATA]" at bounding box center [80, 223] width 109 height 11
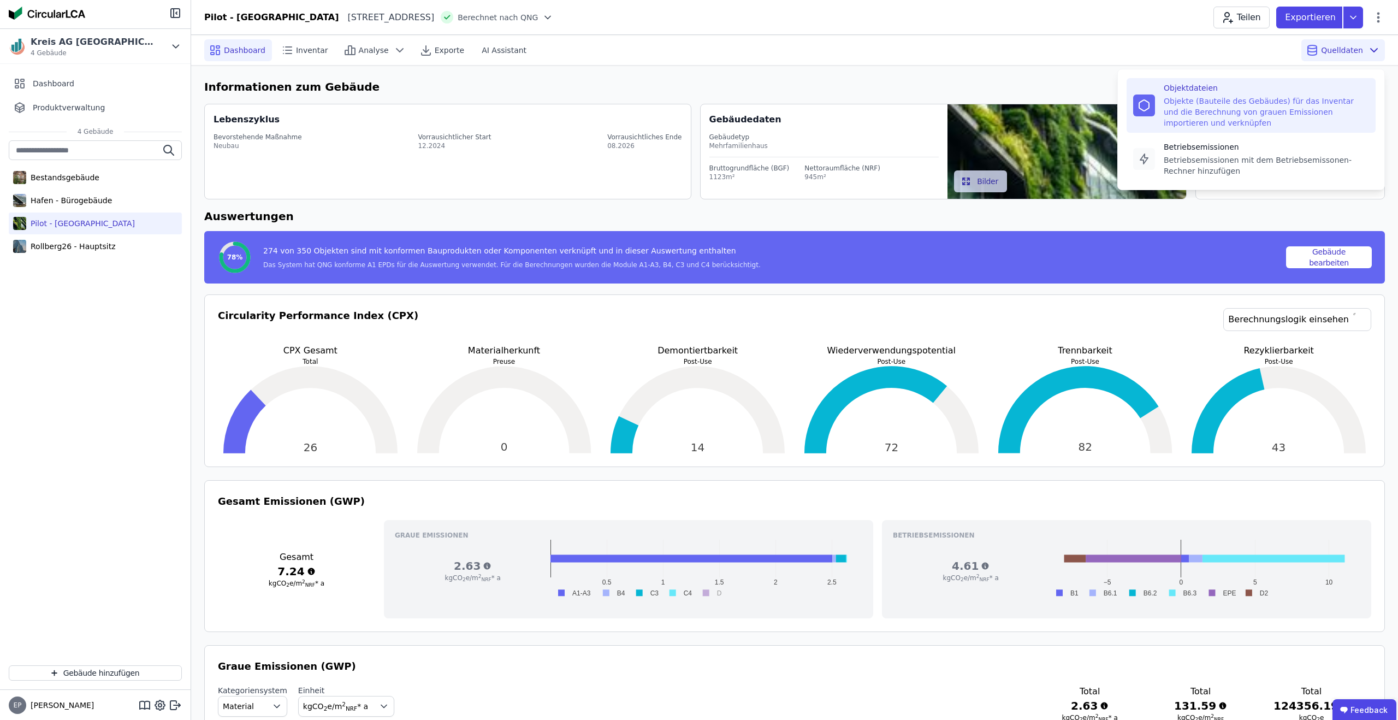
click at [1220, 105] on div "Objekte (Bauteile des Gebäudes) für das Inventar und die Berechnung von grauen …" at bounding box center [1266, 112] width 205 height 33
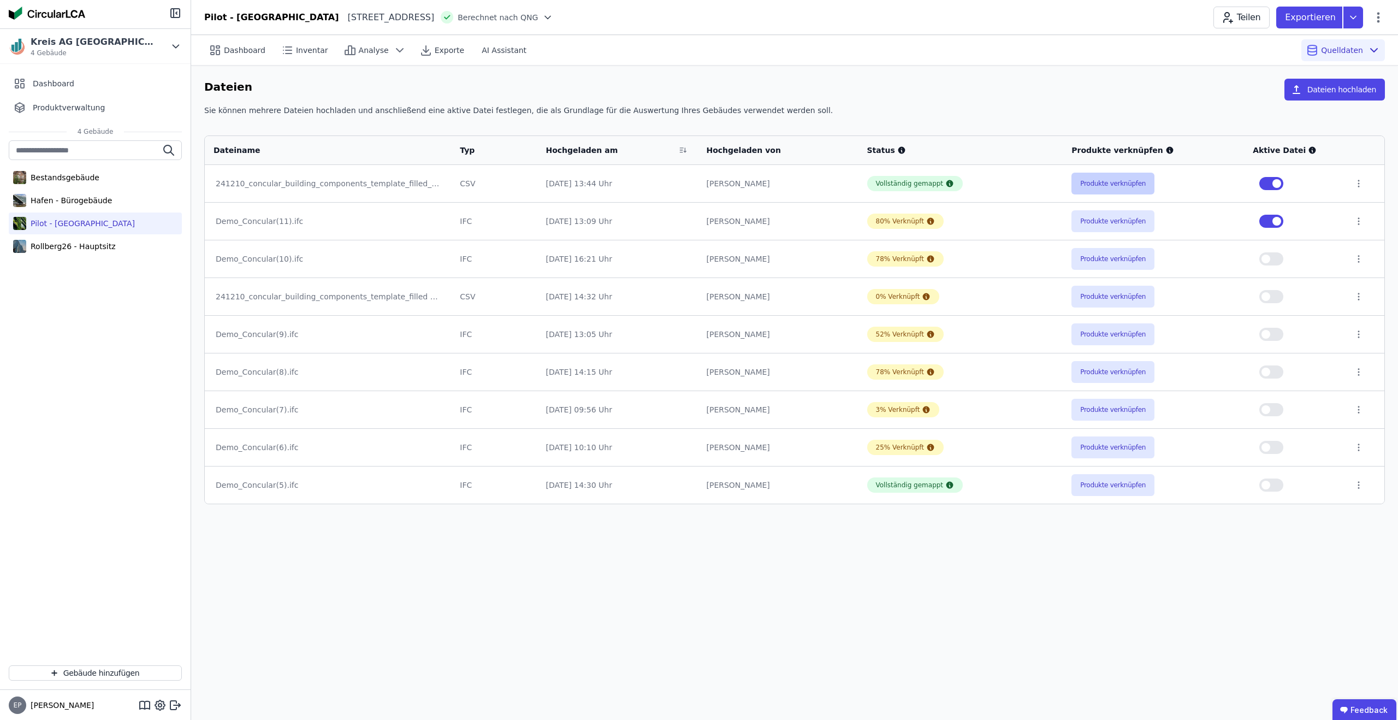
click at [1120, 185] on button "Produkte verknüpfen" at bounding box center [1112, 184] width 83 height 22
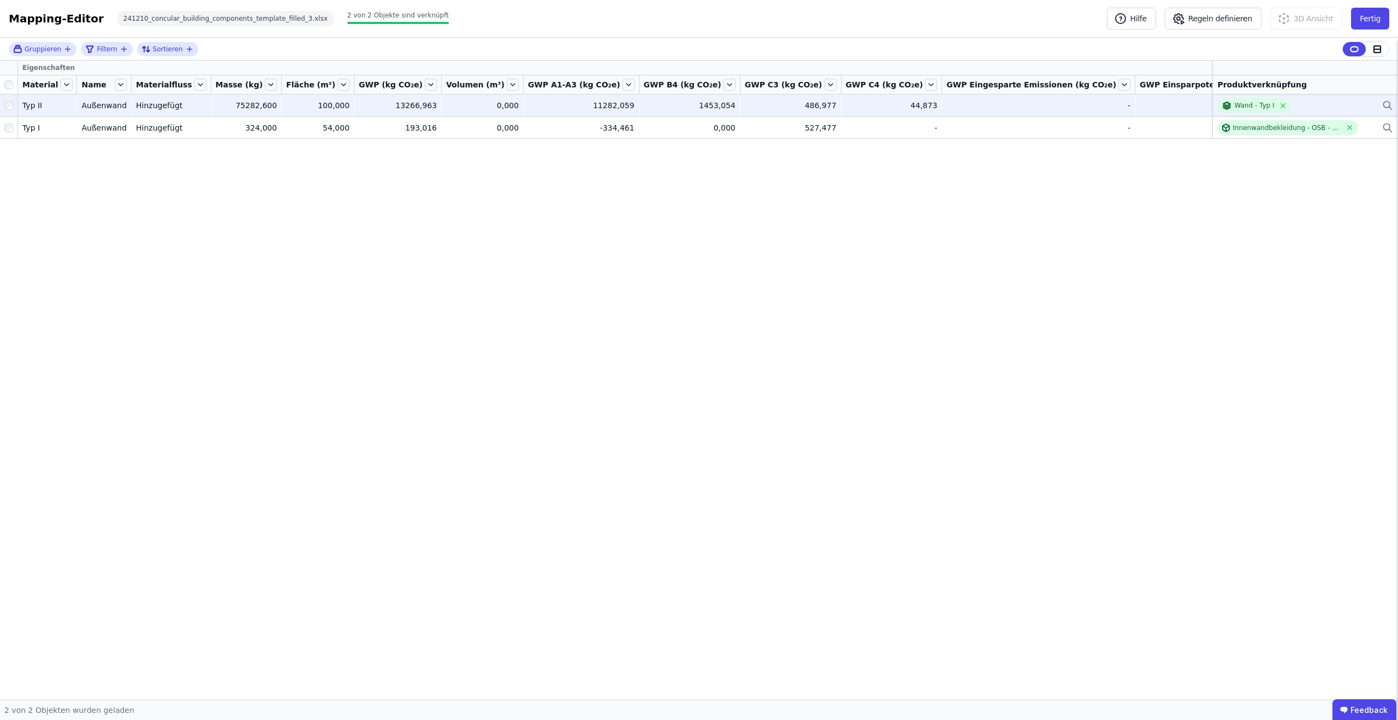
click at [1365, 104] on div "Wand - Typ I" at bounding box center [1305, 105] width 176 height 15
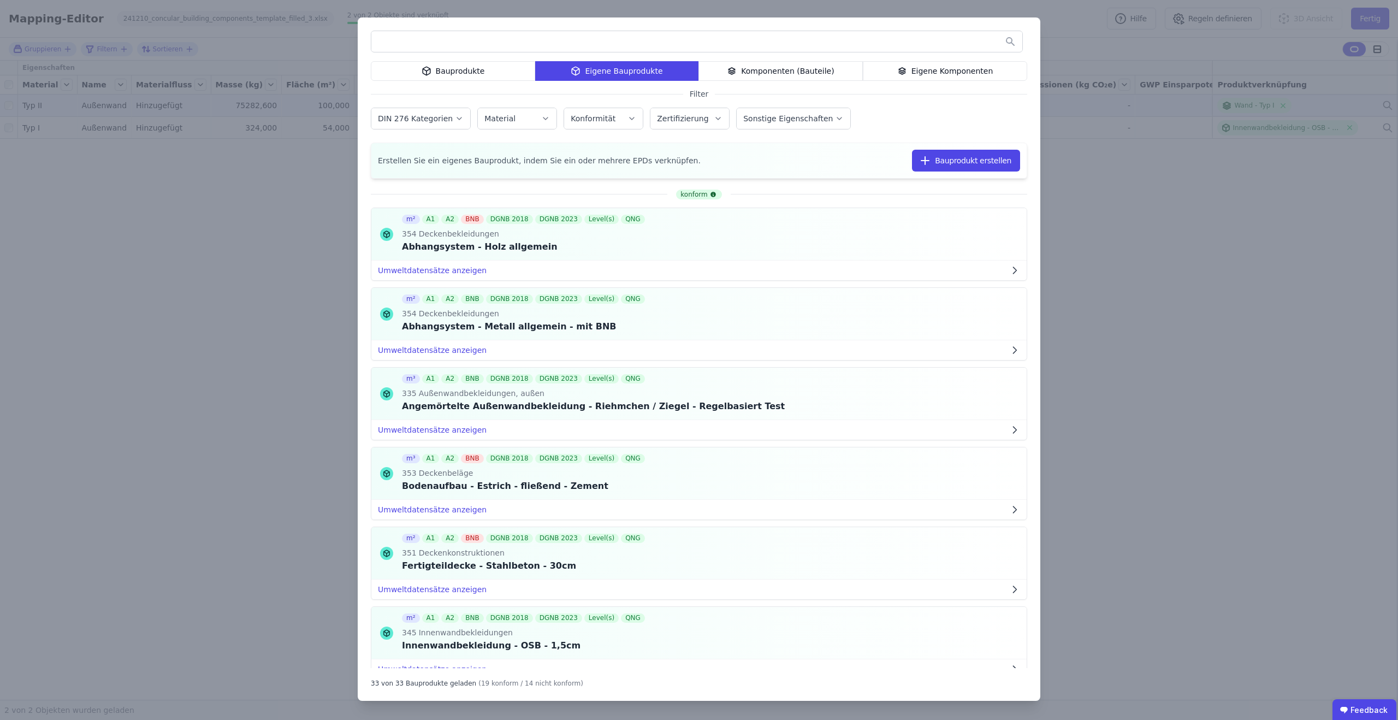
click at [1198, 211] on div "Bauprodukte Eigene Bauprodukte Komponenten (Bauteile) Eigene Komponenten Filter…" at bounding box center [699, 360] width 1398 height 720
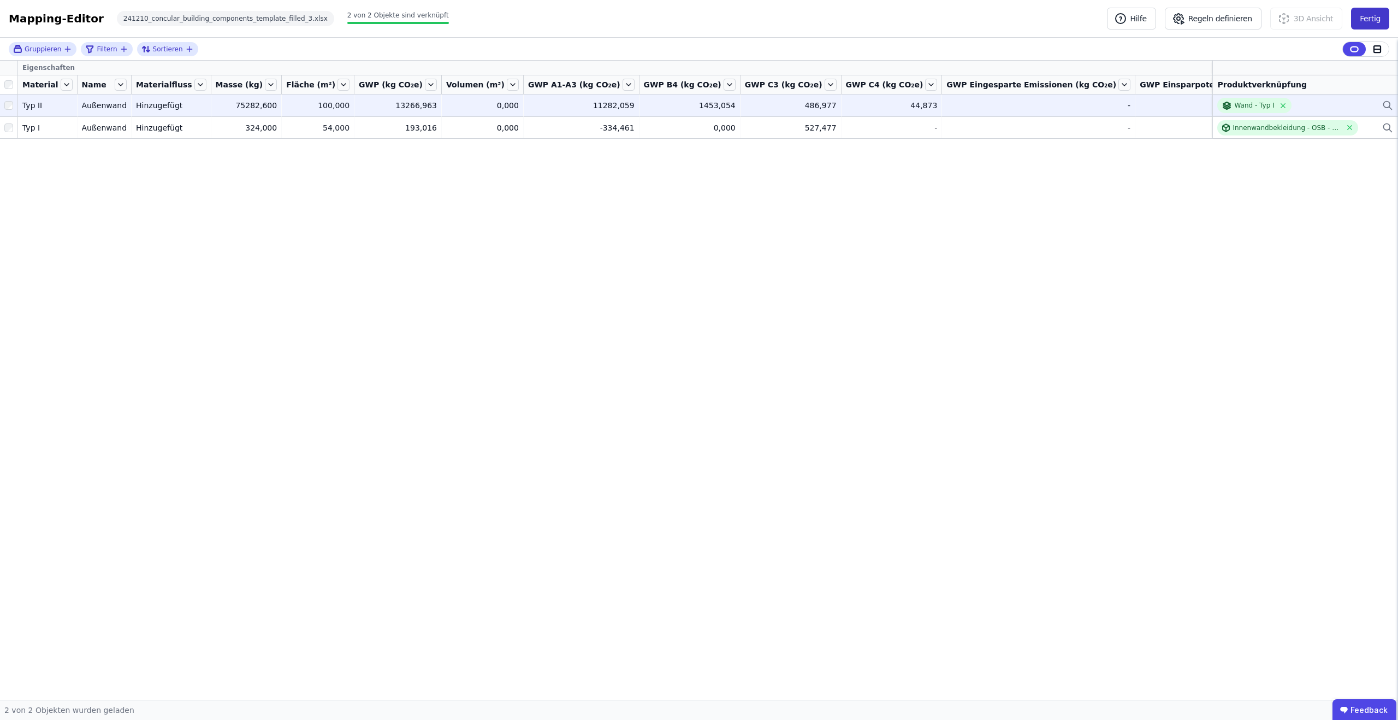
click at [1358, 20] on button "Fertig" at bounding box center [1370, 19] width 38 height 22
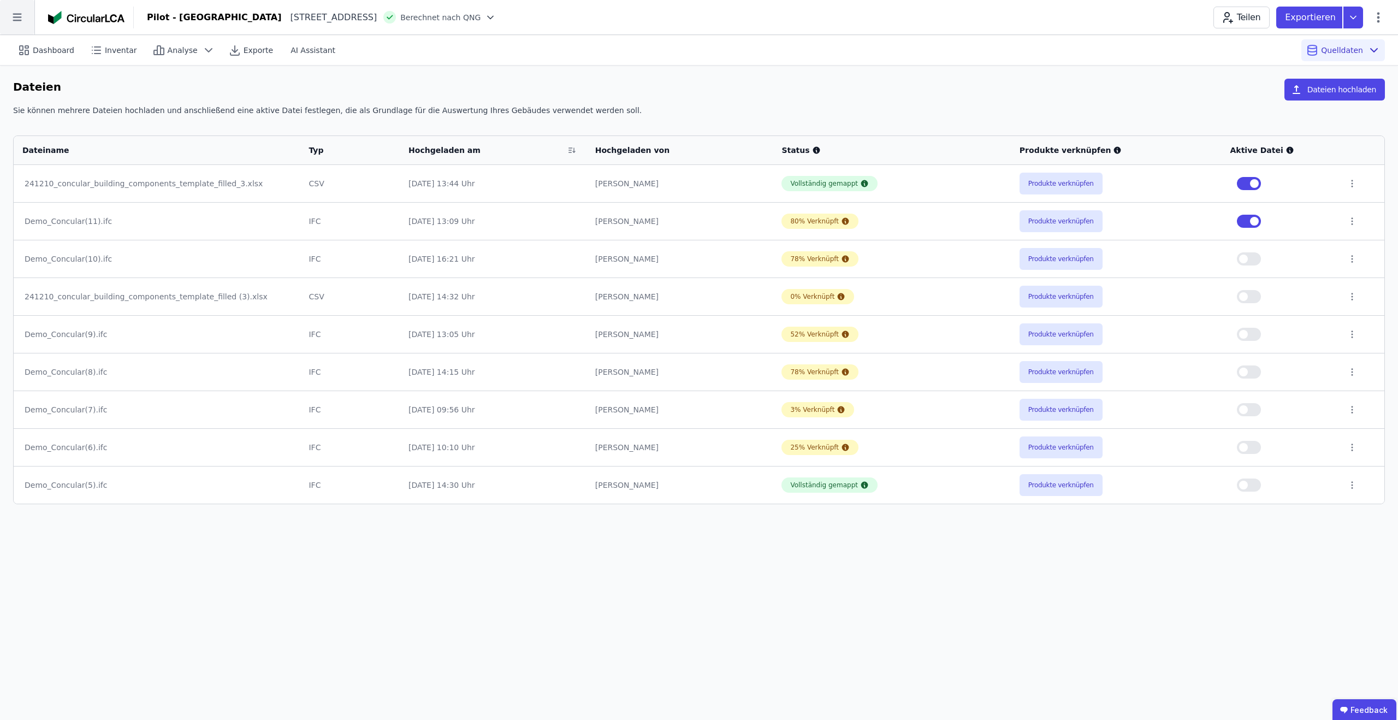
click at [13, 17] on icon at bounding box center [17, 18] width 9 height 8
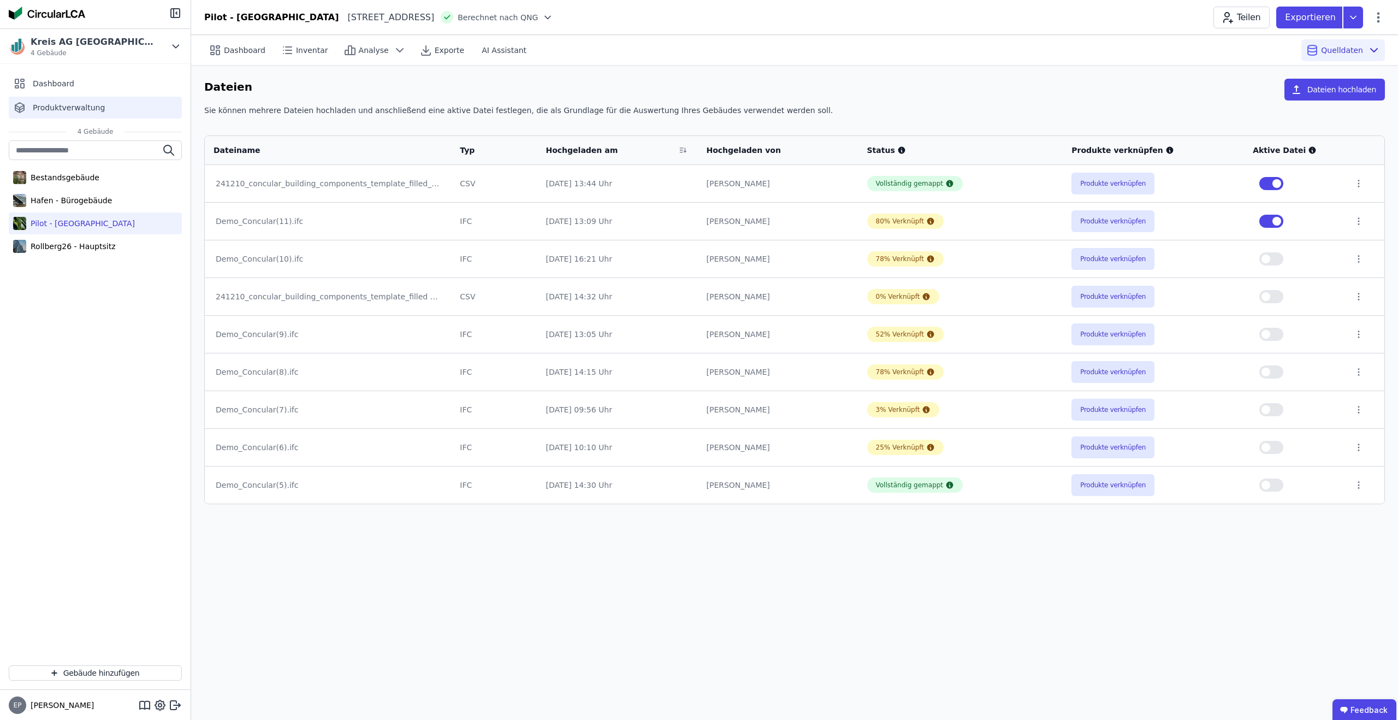
click at [66, 111] on span "Produktverwaltung" at bounding box center [69, 107] width 72 height 11
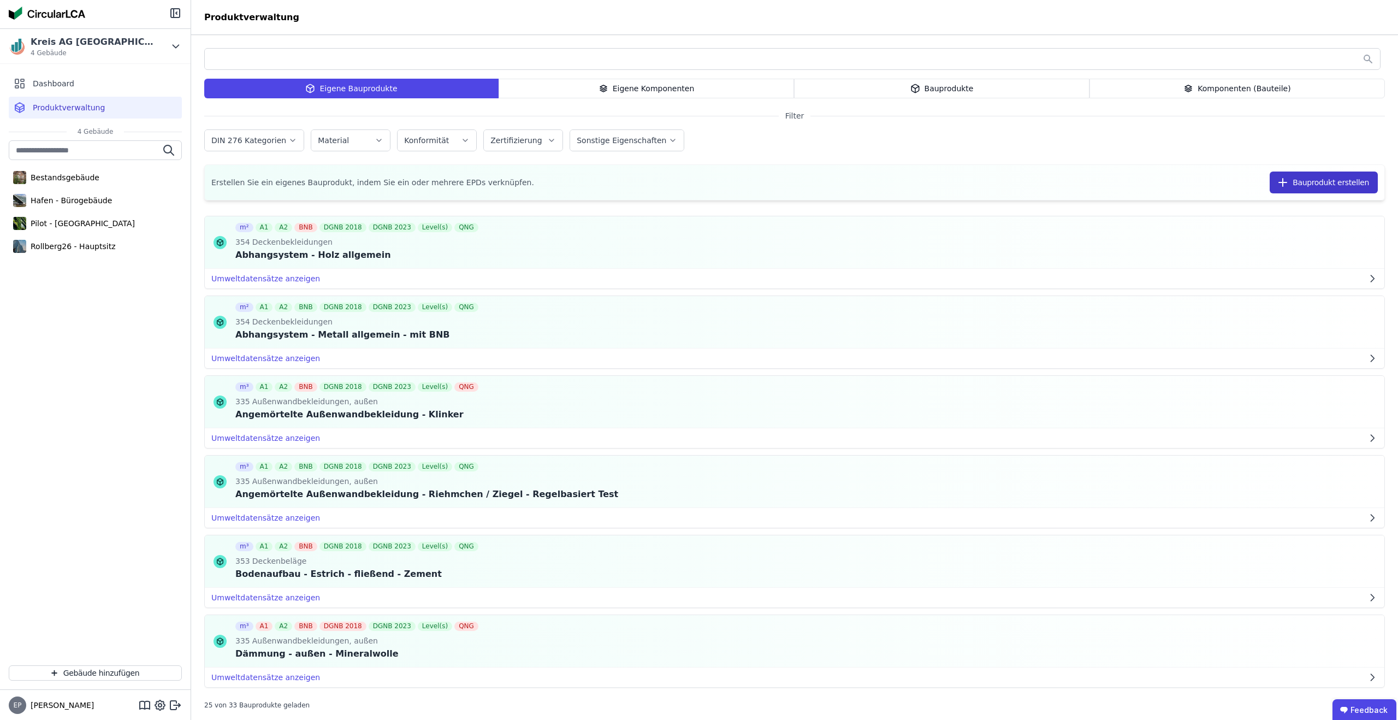
click at [1318, 182] on button "Bauprodukt erstellen" at bounding box center [1324, 182] width 108 height 22
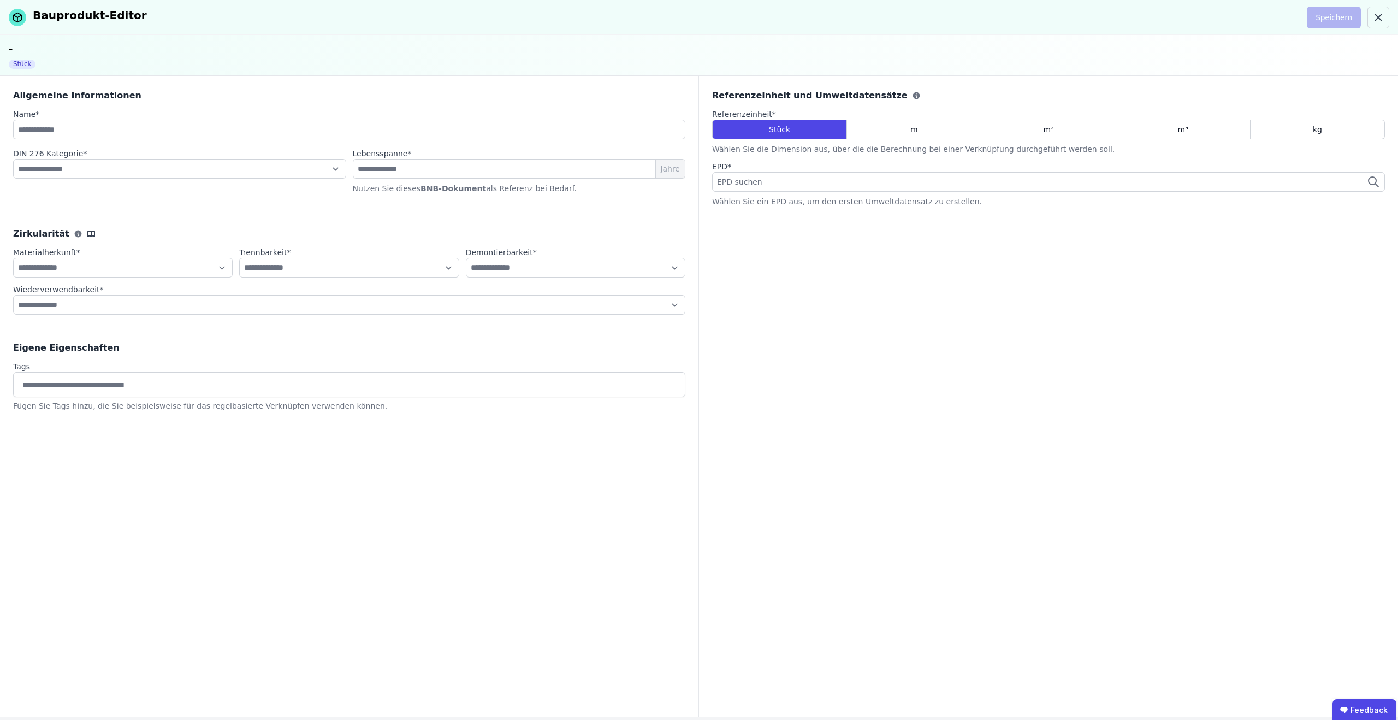
click at [779, 183] on div "EPD suchen" at bounding box center [1048, 182] width 673 height 20
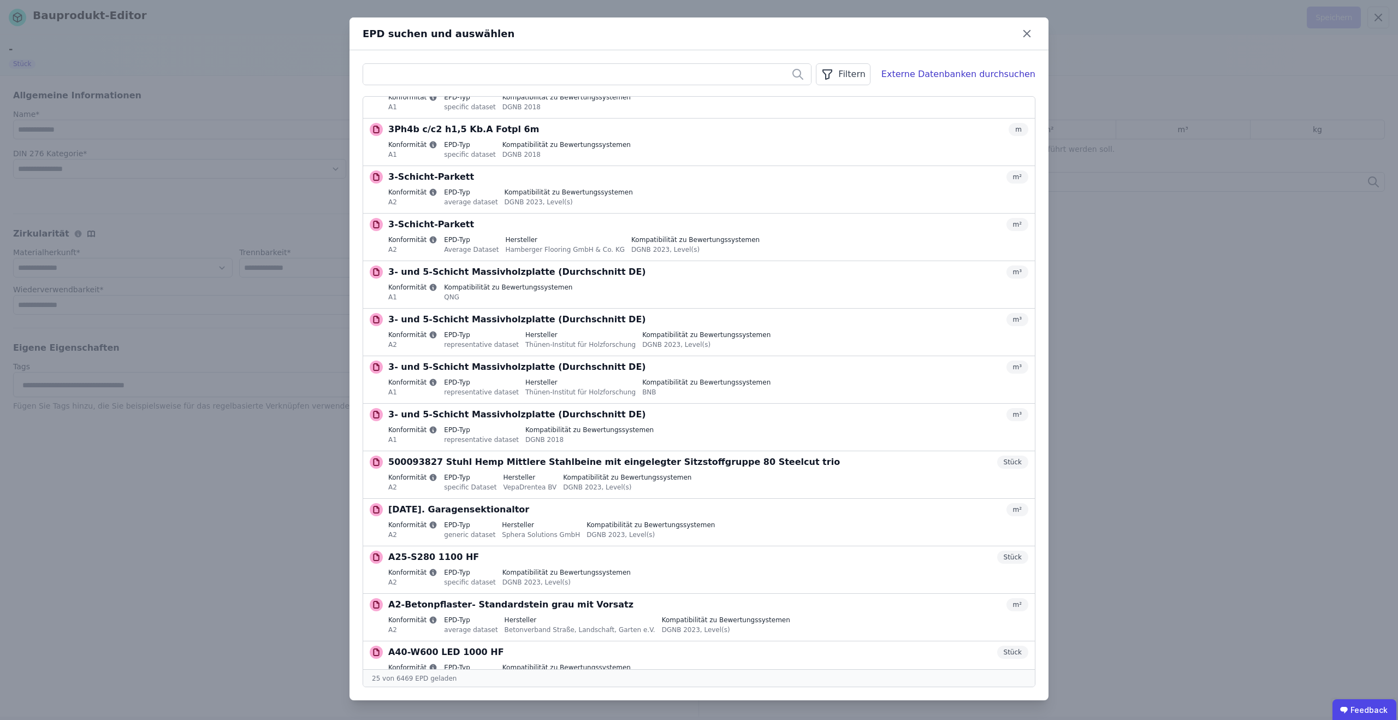
scroll to position [661, 0]
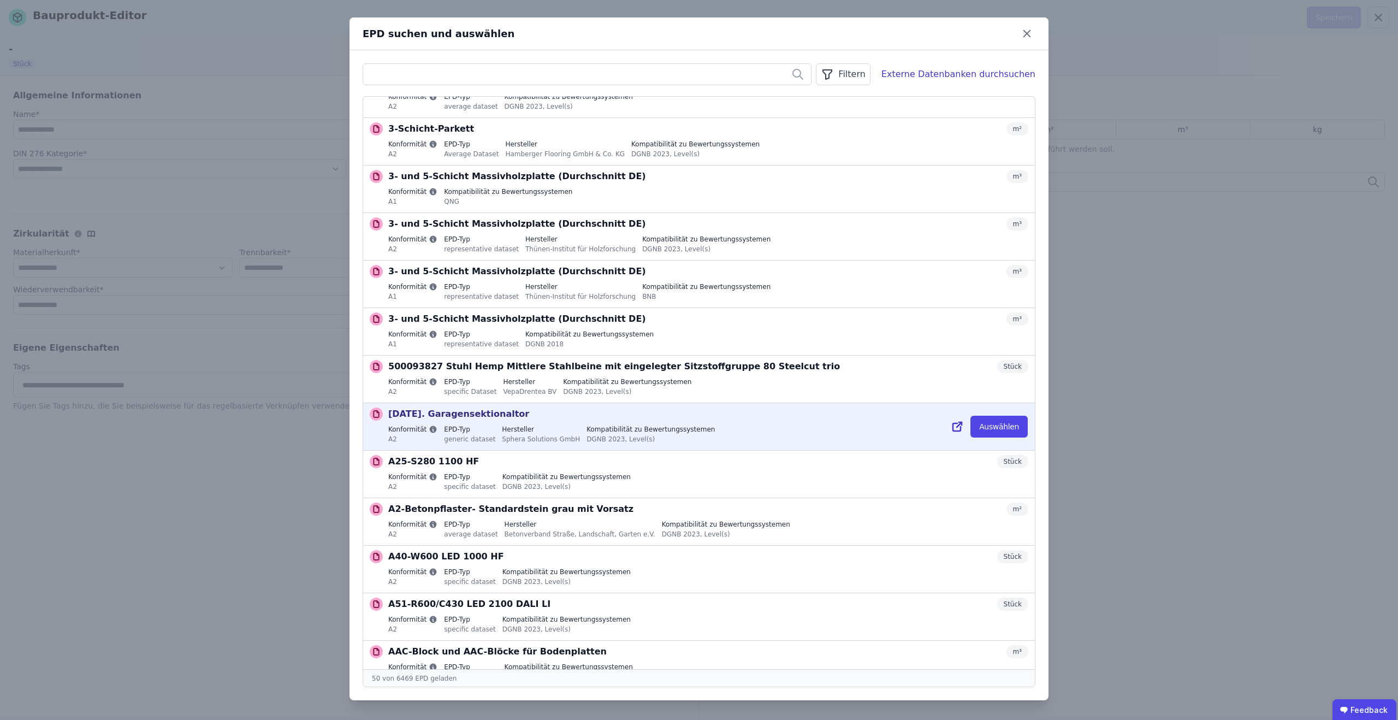
click at [690, 428] on label "Kompatibilität zu Bewertungssystemen" at bounding box center [651, 429] width 128 height 9
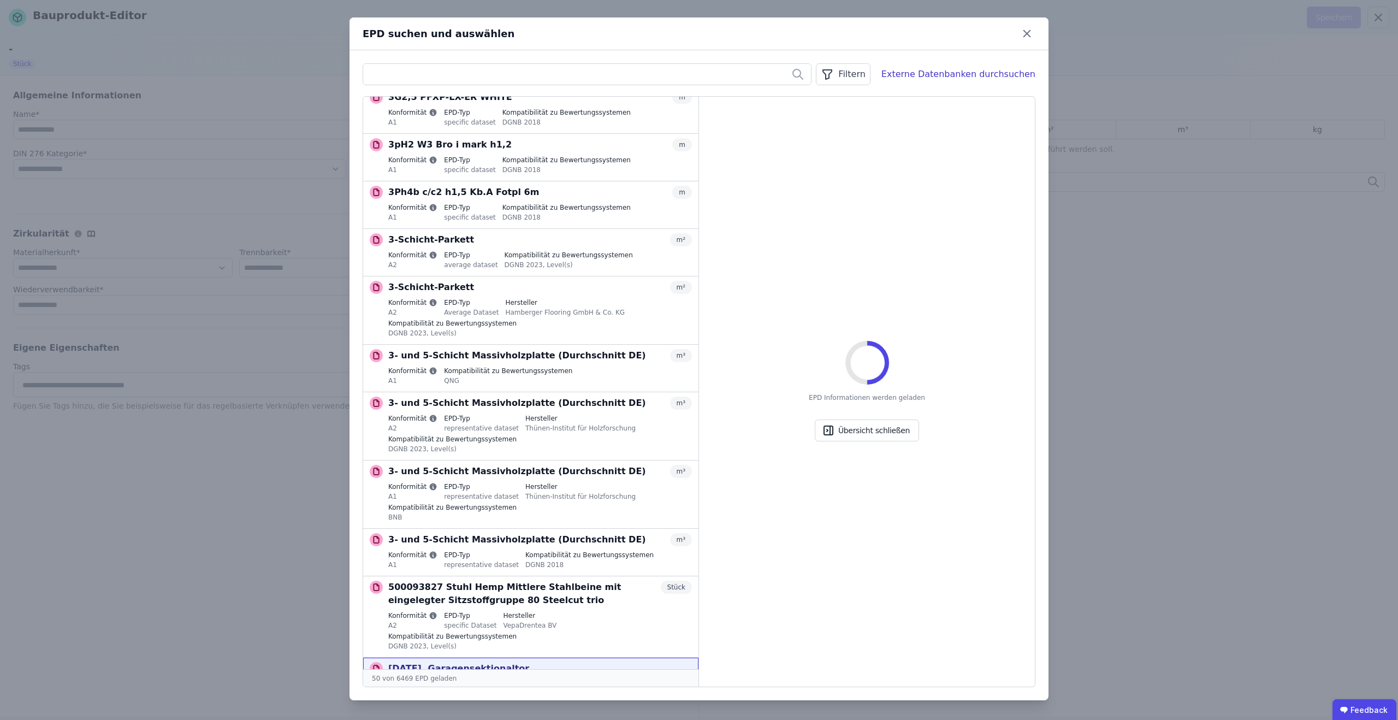
scroll to position [744, 0]
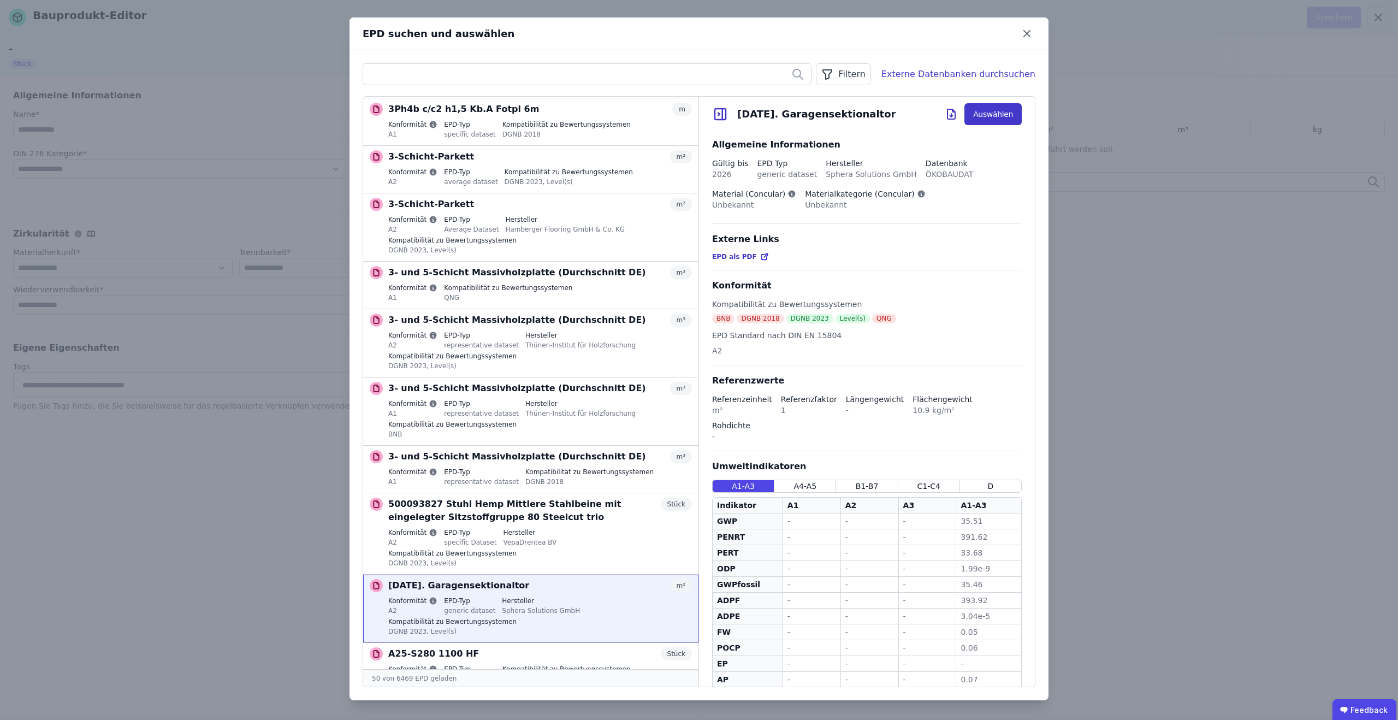
click at [996, 111] on button "Auswählen" at bounding box center [992, 114] width 57 height 22
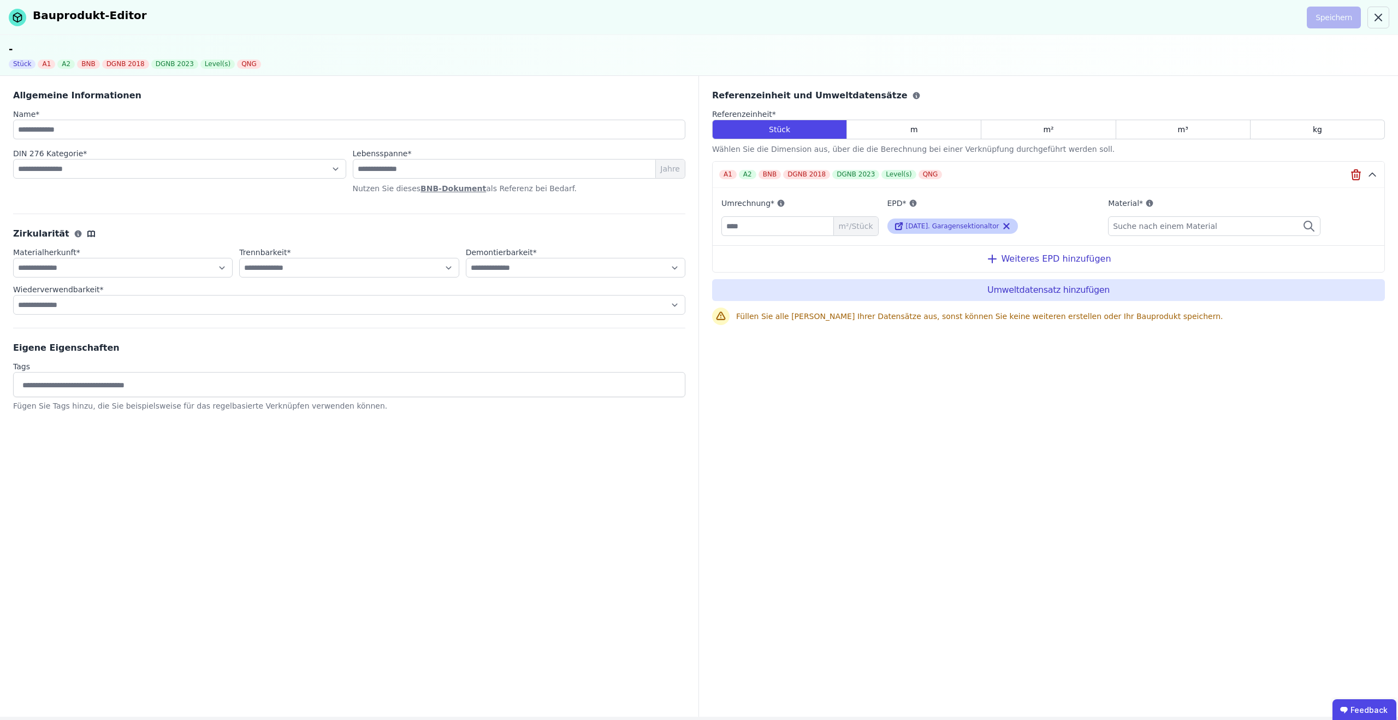
click at [938, 227] on span "[DATE]. Garagensektionaltor" at bounding box center [952, 226] width 93 height 8
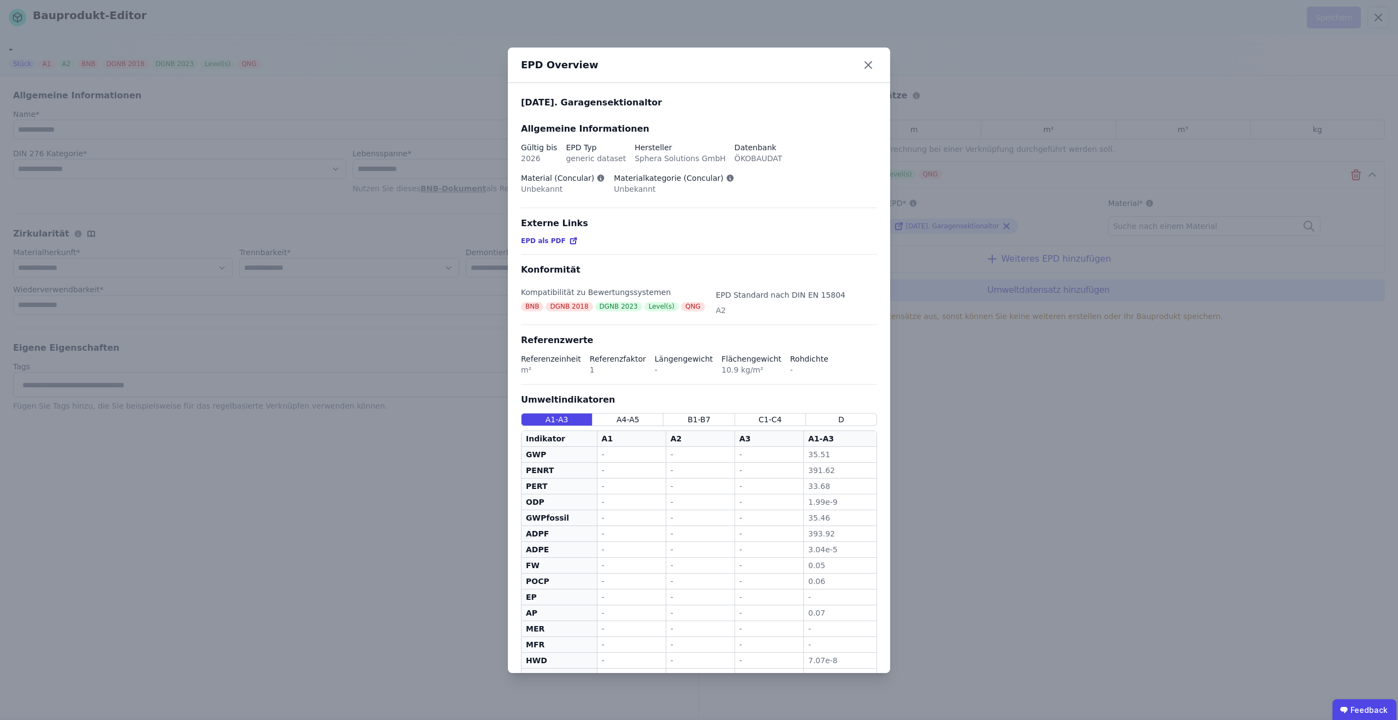
scroll to position [27, 0]
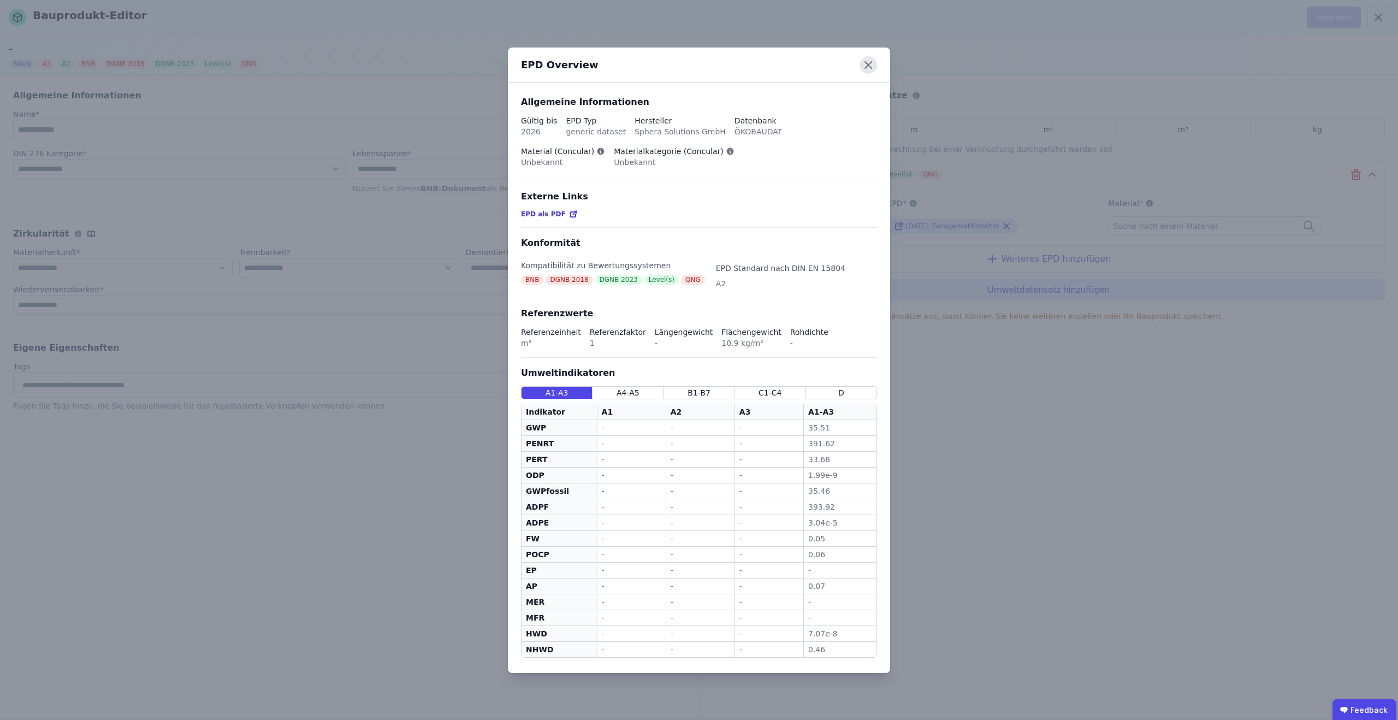
click at [867, 68] on icon at bounding box center [868, 64] width 17 height 17
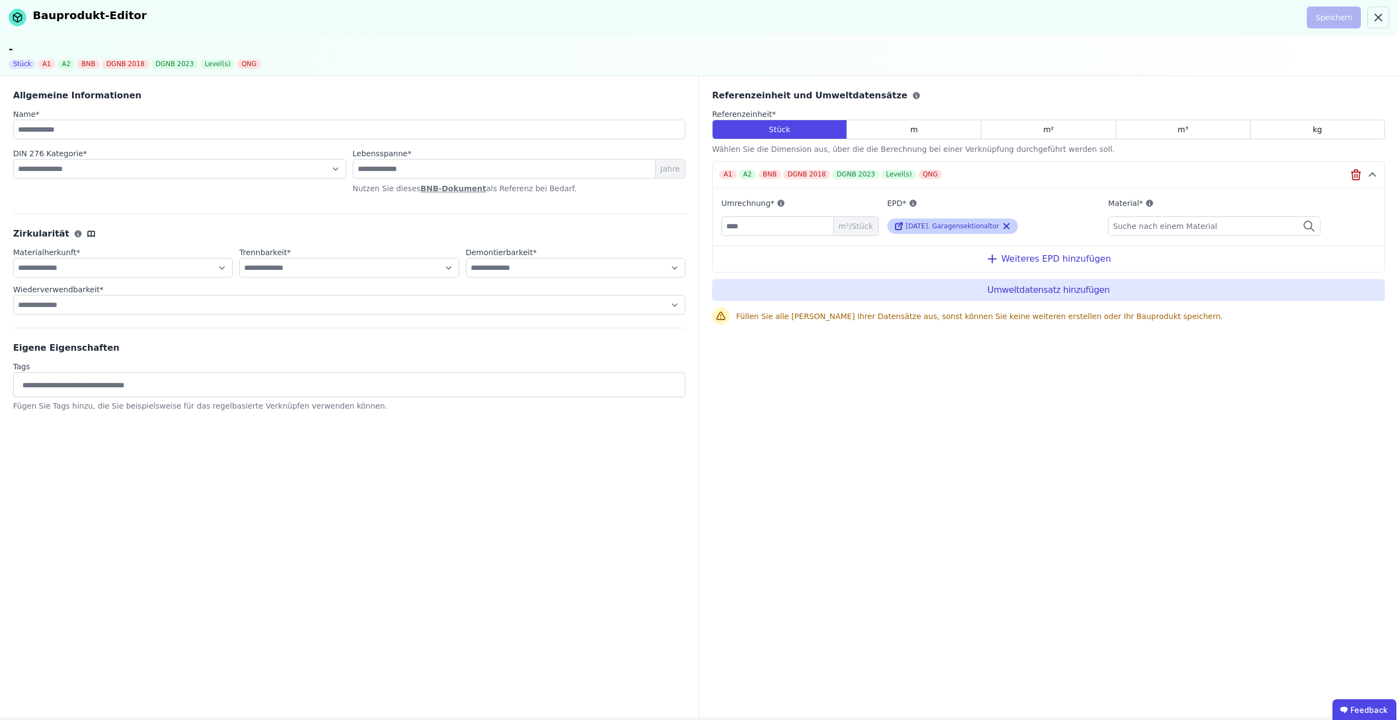
click at [957, 228] on span "[DATE]. Garagensektionaltor" at bounding box center [952, 226] width 93 height 8
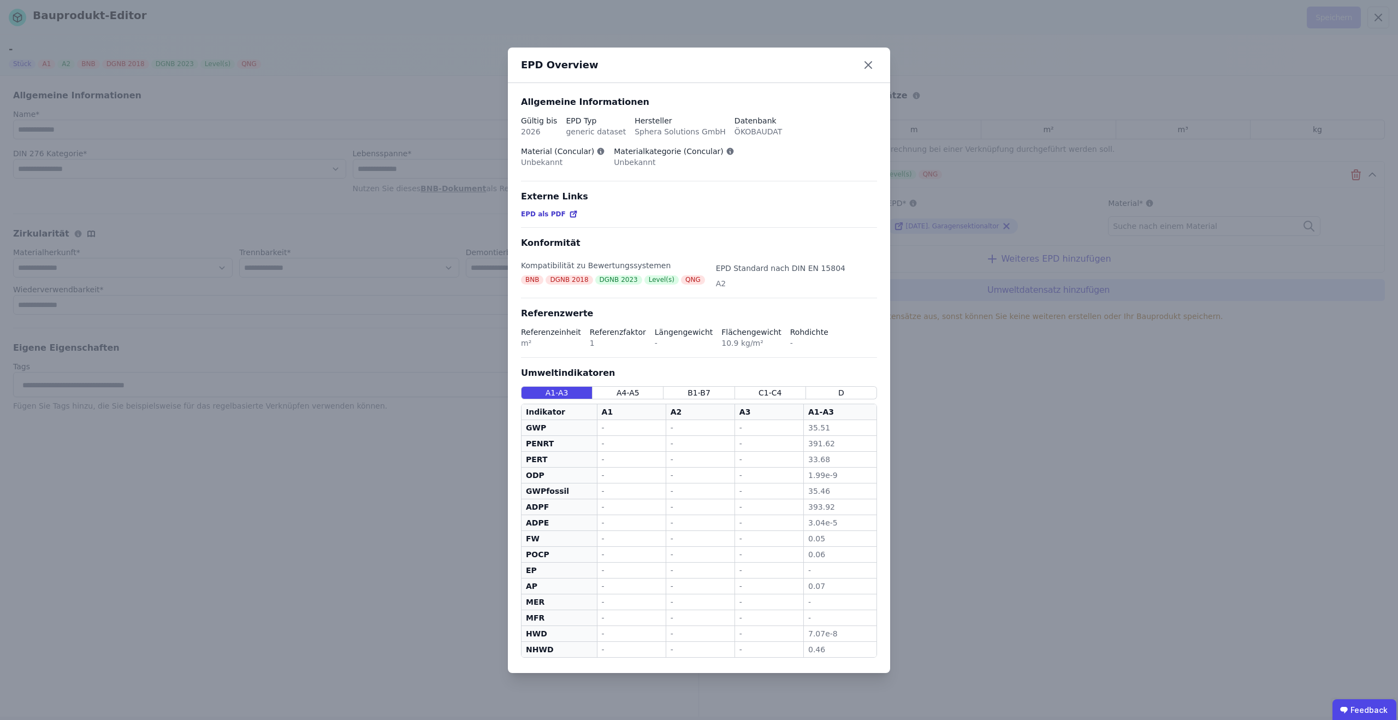
click at [569, 215] on icon at bounding box center [573, 214] width 9 height 9
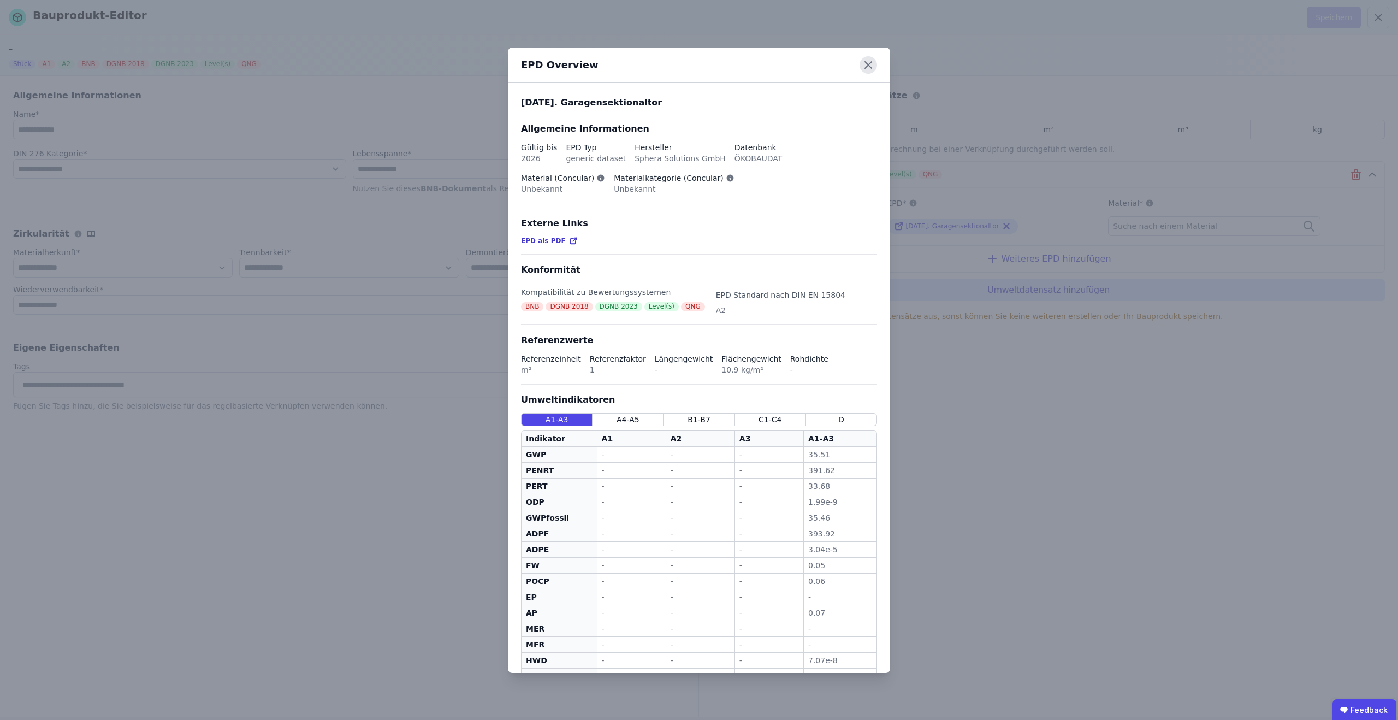
click at [870, 62] on icon at bounding box center [868, 64] width 17 height 17
